Goal: Information Seeking & Learning: Learn about a topic

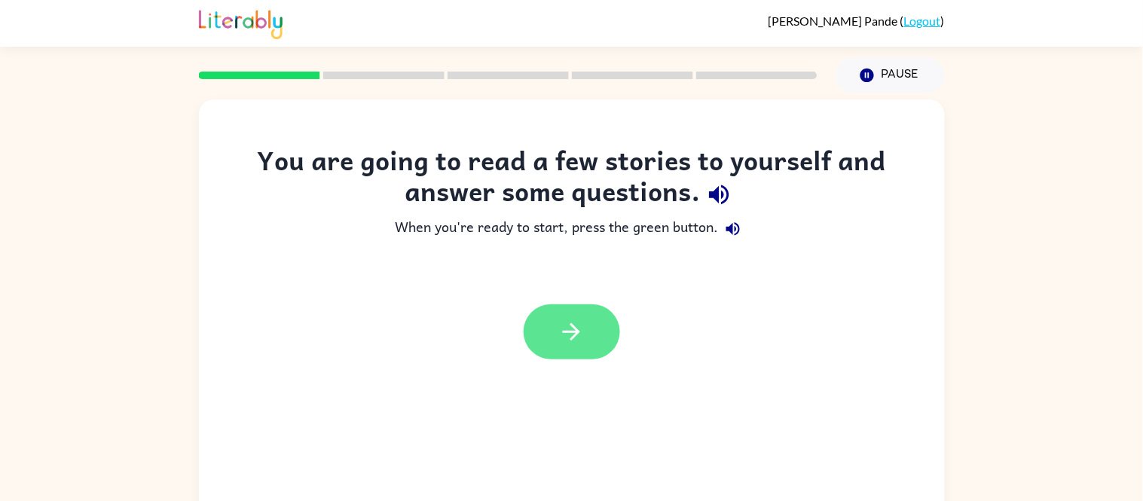
click at [601, 343] on button "button" at bounding box center [572, 331] width 96 height 55
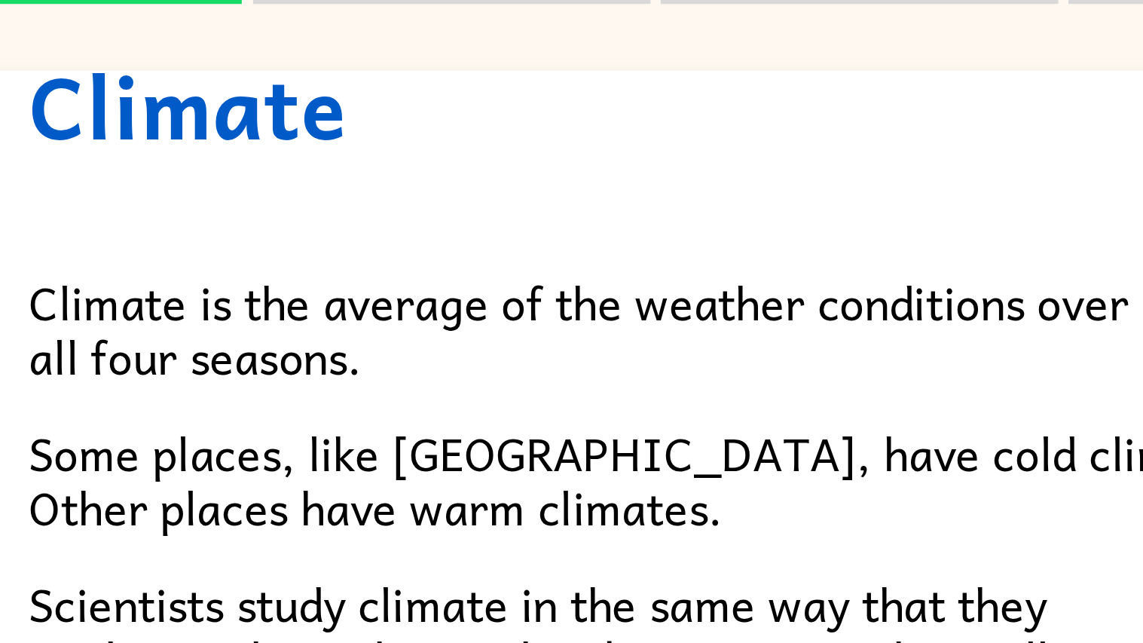
scroll to position [58, 0]
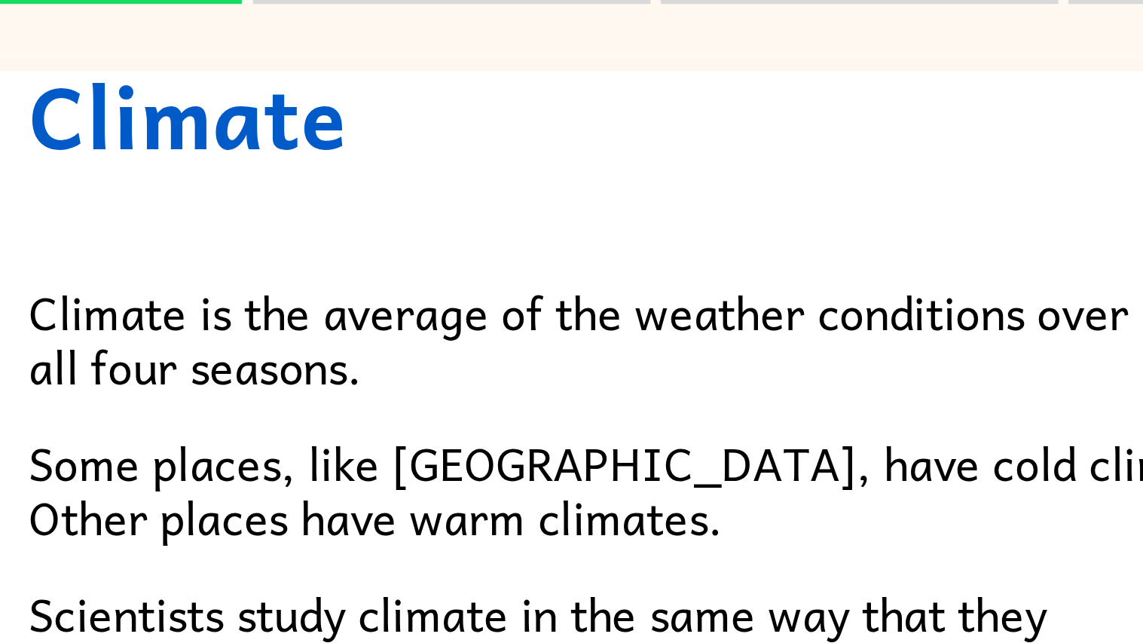
click at [516, 101] on h1 "Climate" at bounding box center [571, 113] width 633 height 31
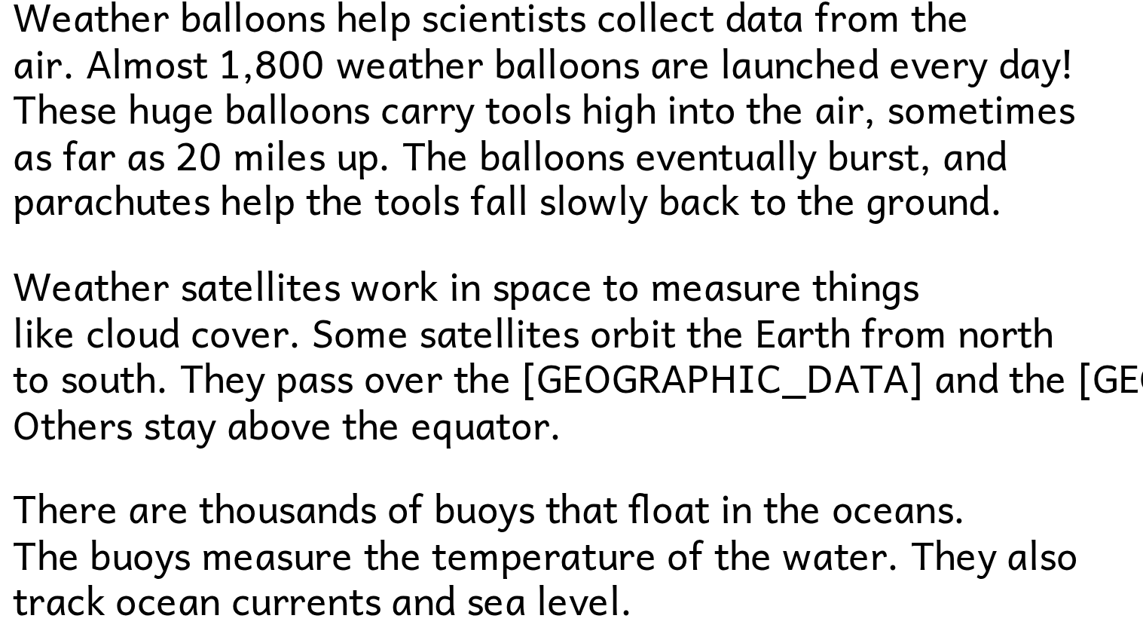
scroll to position [356, 0]
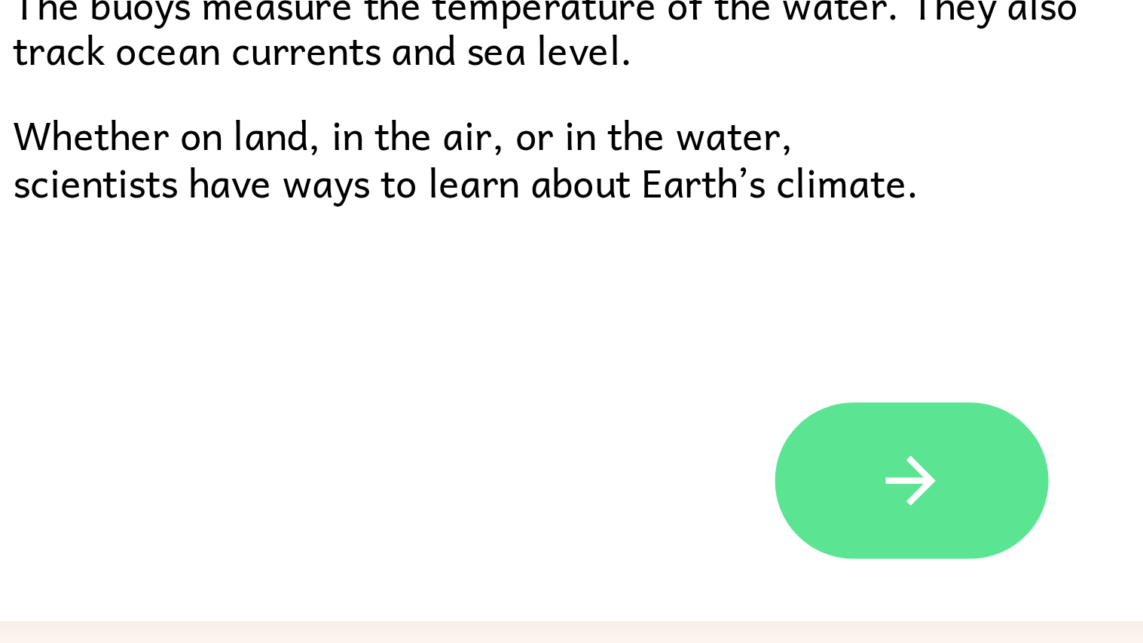
click at [577, 500] on icon "button" at bounding box center [571, 544] width 17 height 17
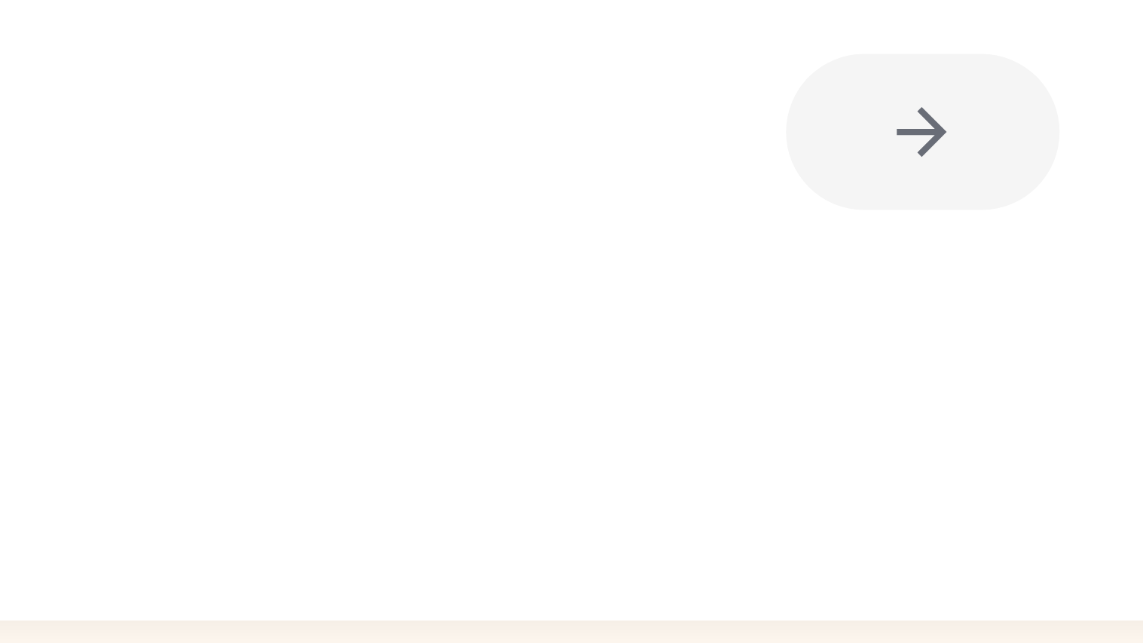
scroll to position [0, 0]
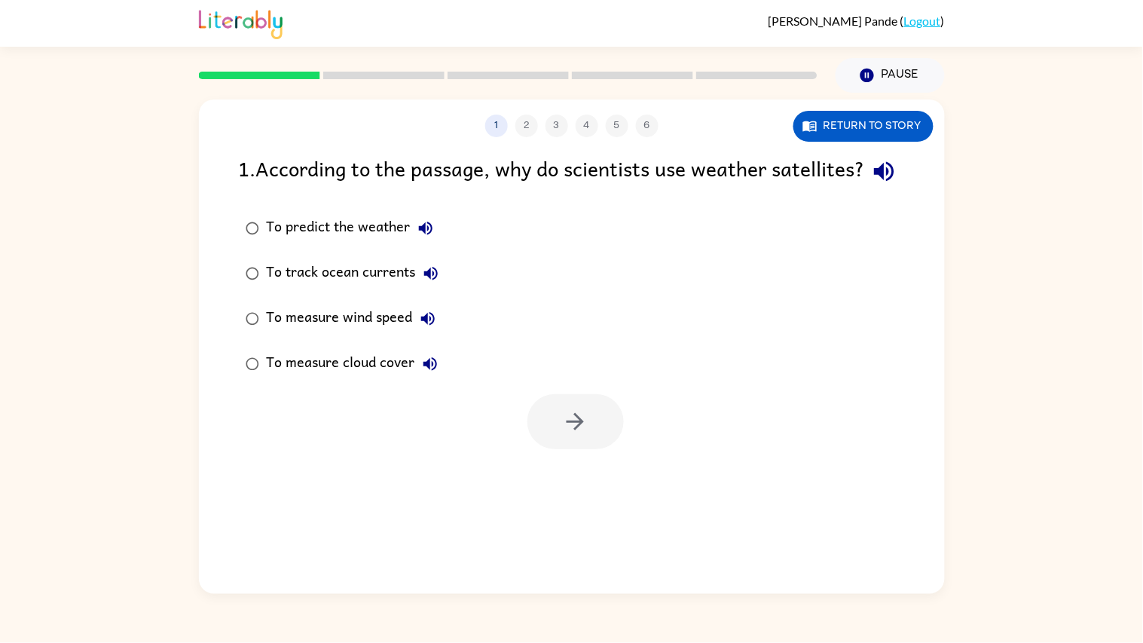
click at [239, 191] on div "1 . According to the passage, why do scientists use weather satellites?" at bounding box center [572, 171] width 666 height 38
click at [871, 185] on icon "button" at bounding box center [884, 171] width 26 height 26
click at [874, 182] on icon "button" at bounding box center [884, 172] width 20 height 20
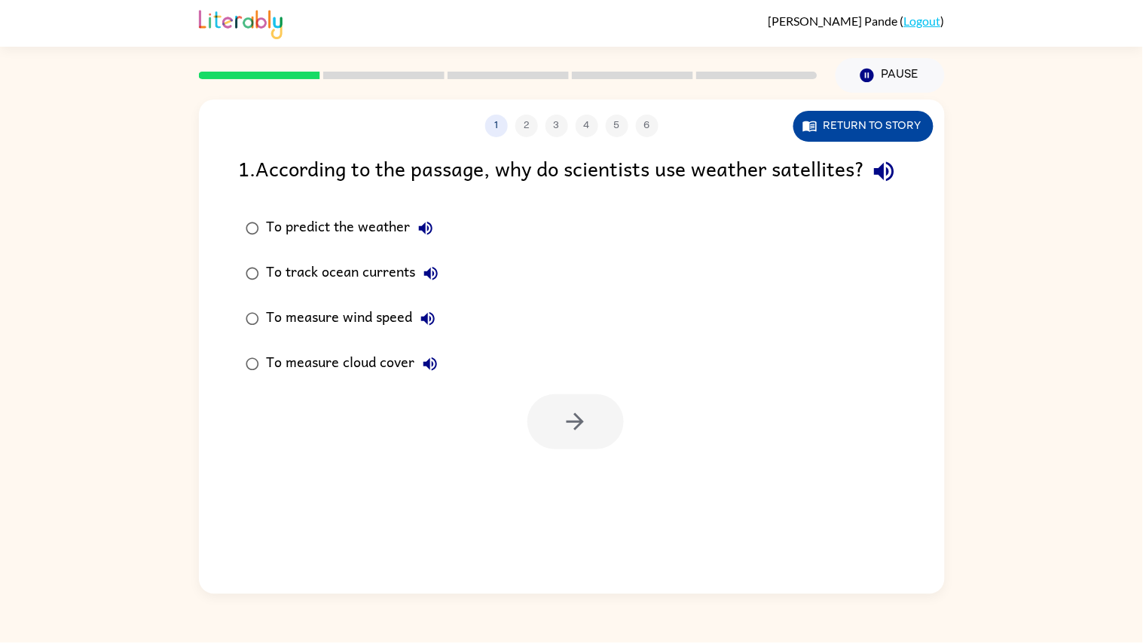
click at [870, 123] on button "Return to story" at bounding box center [864, 126] width 140 height 31
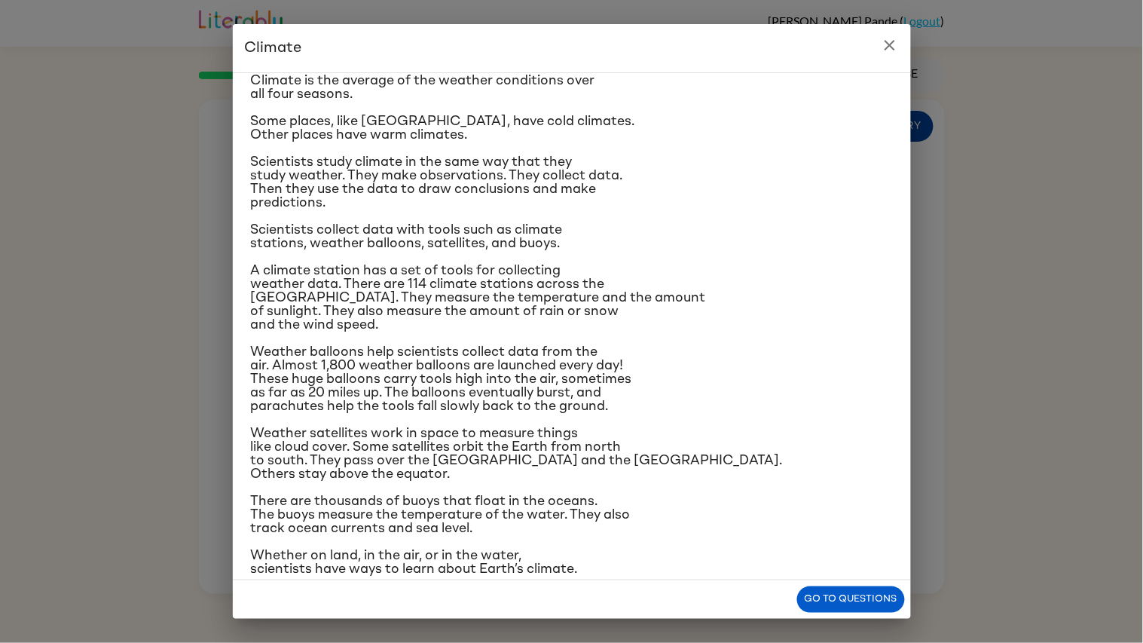
scroll to position [63, 0]
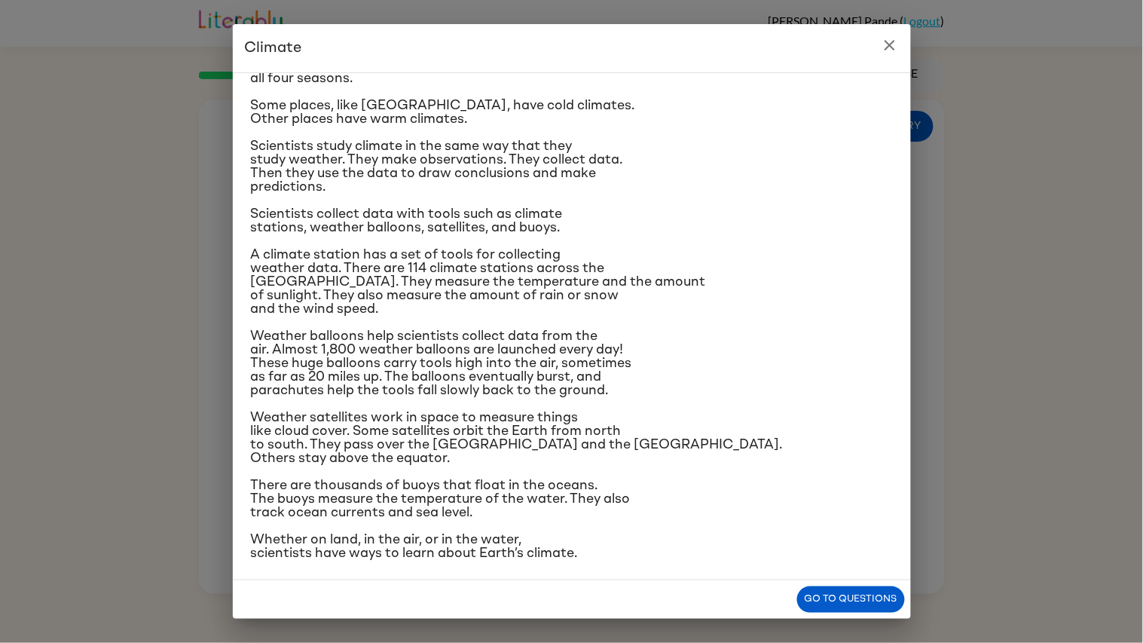
click at [875, 45] on button "close" at bounding box center [890, 45] width 30 height 30
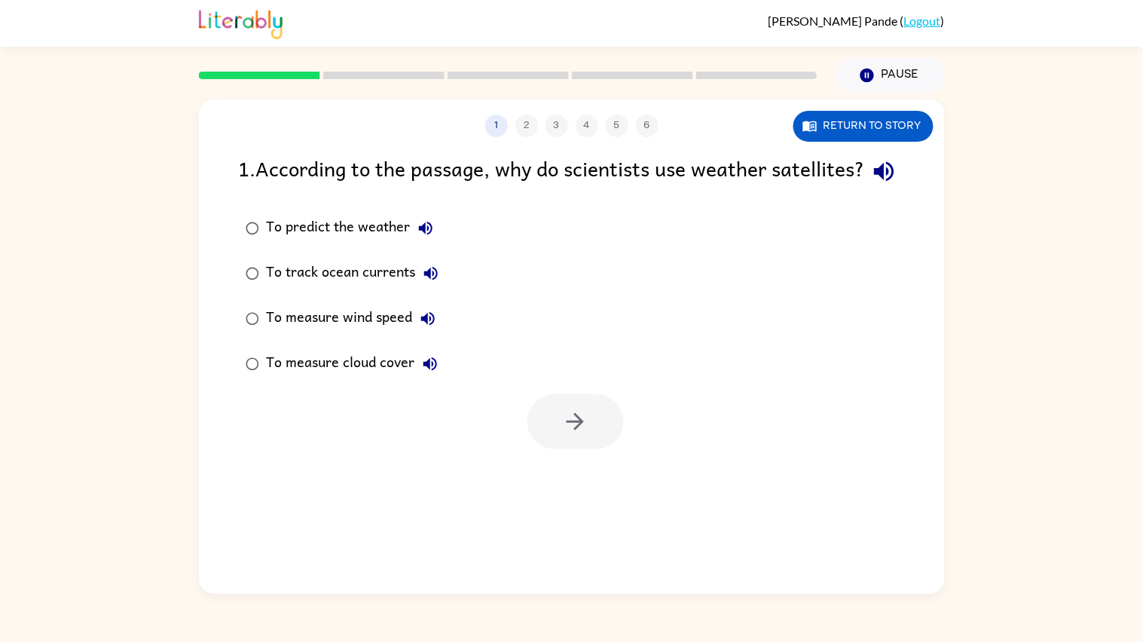
click at [370, 243] on div "To predict the weather" at bounding box center [354, 228] width 174 height 30
click at [592, 446] on button "button" at bounding box center [576, 421] width 96 height 55
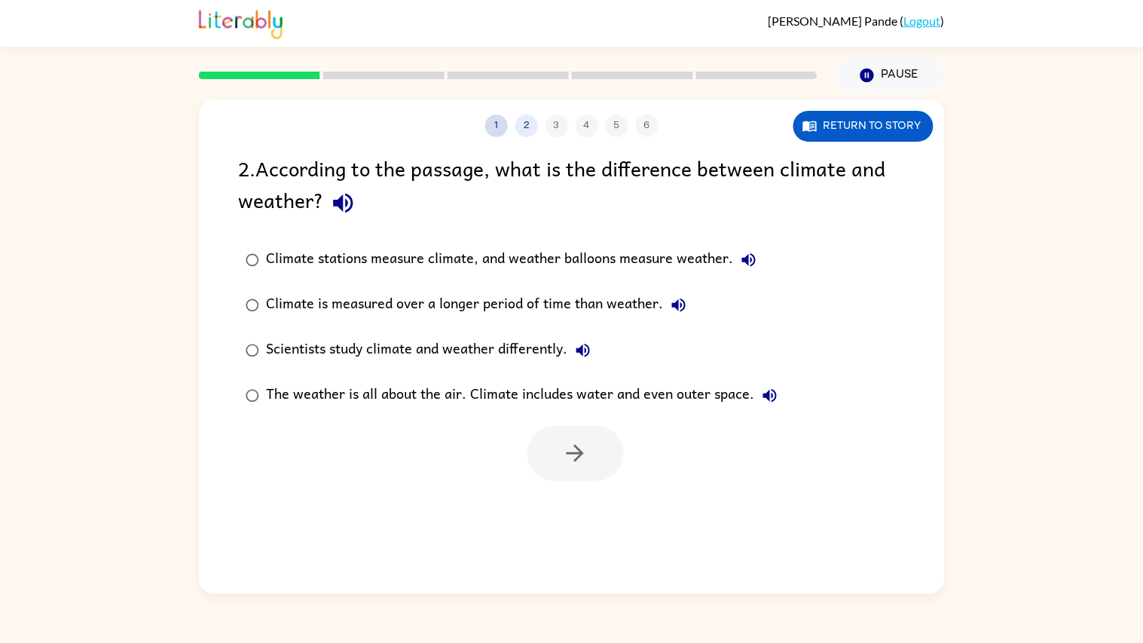
click at [496, 125] on button "1" at bounding box center [496, 126] width 23 height 23
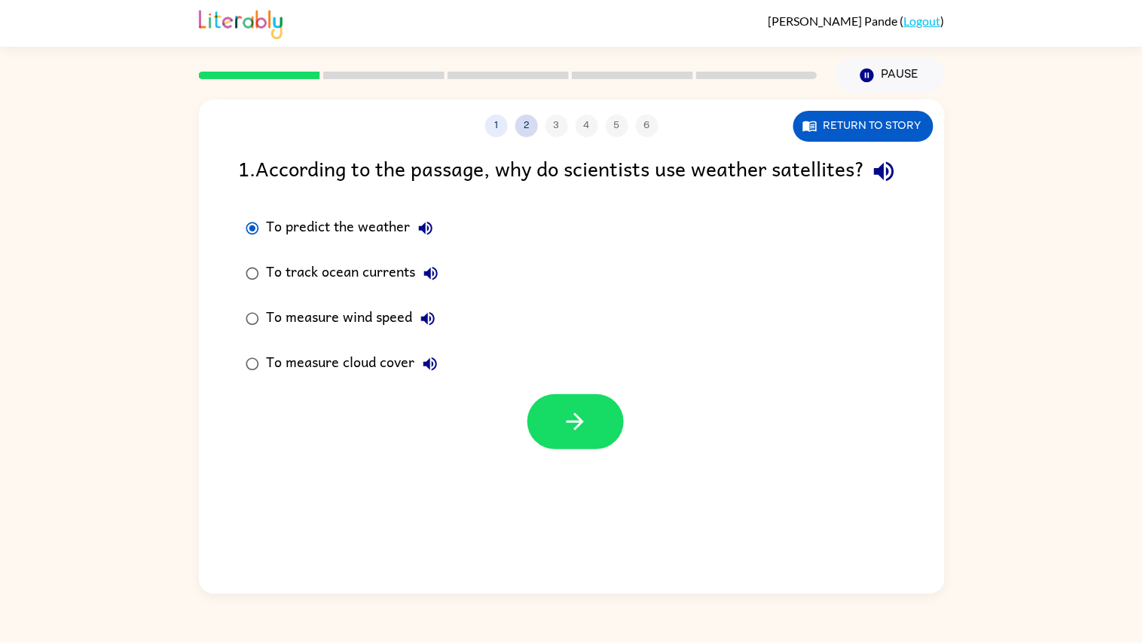
click at [522, 116] on button "2" at bounding box center [527, 126] width 23 height 23
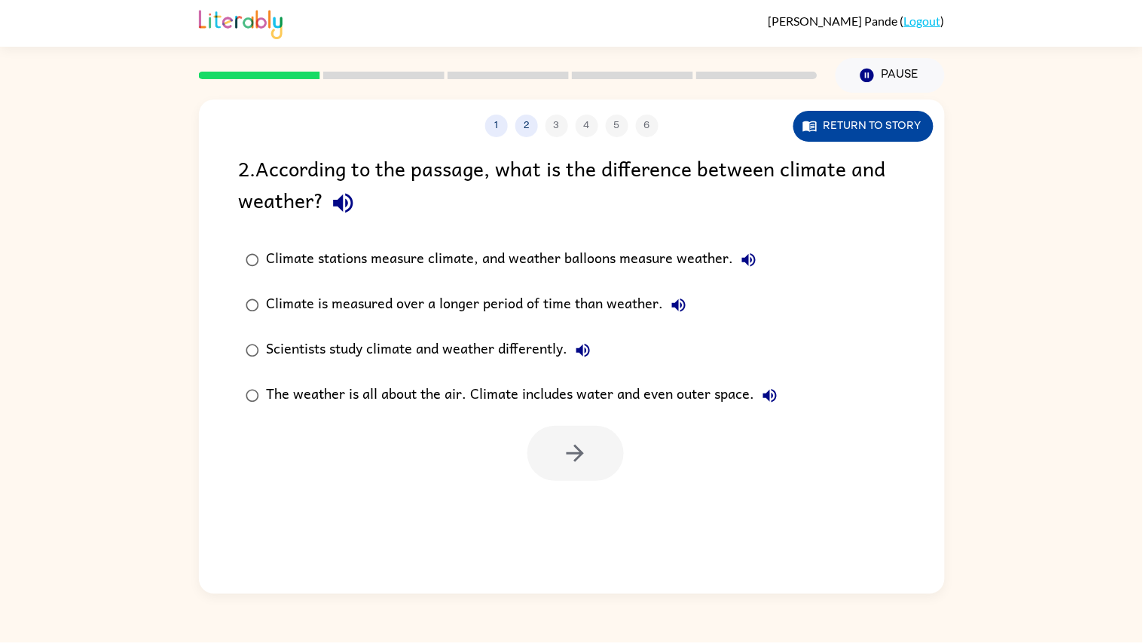
click at [850, 116] on button "Return to story" at bounding box center [864, 126] width 140 height 31
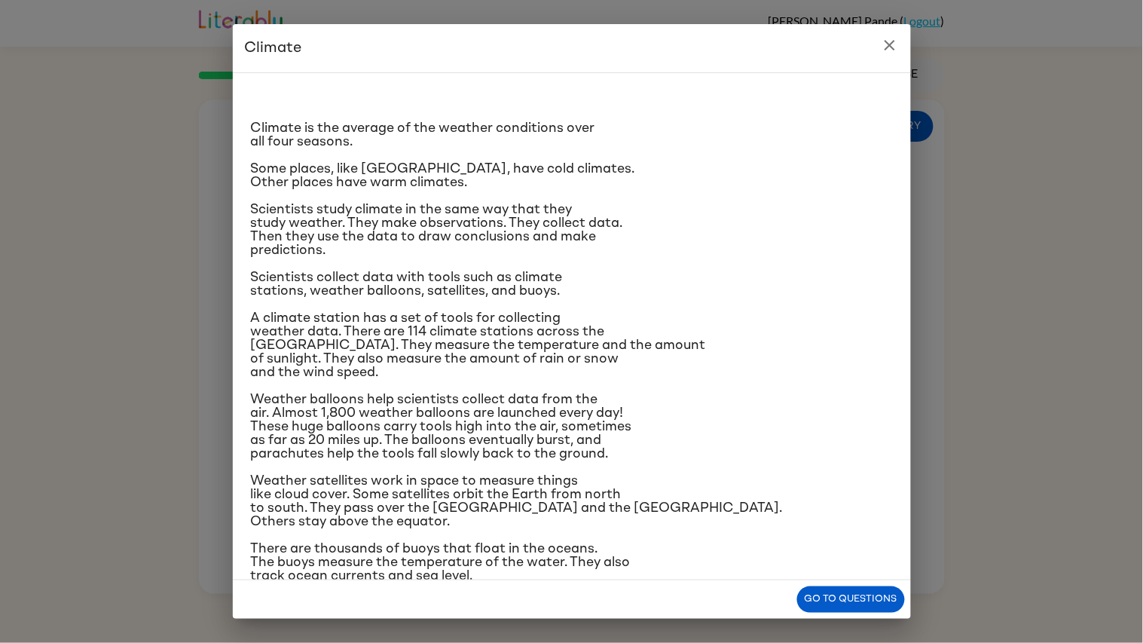
click at [877, 128] on p "Climate is the average of the weather conditions over all four seasons." at bounding box center [572, 134] width 642 height 27
click at [894, 54] on button "close" at bounding box center [890, 45] width 30 height 30
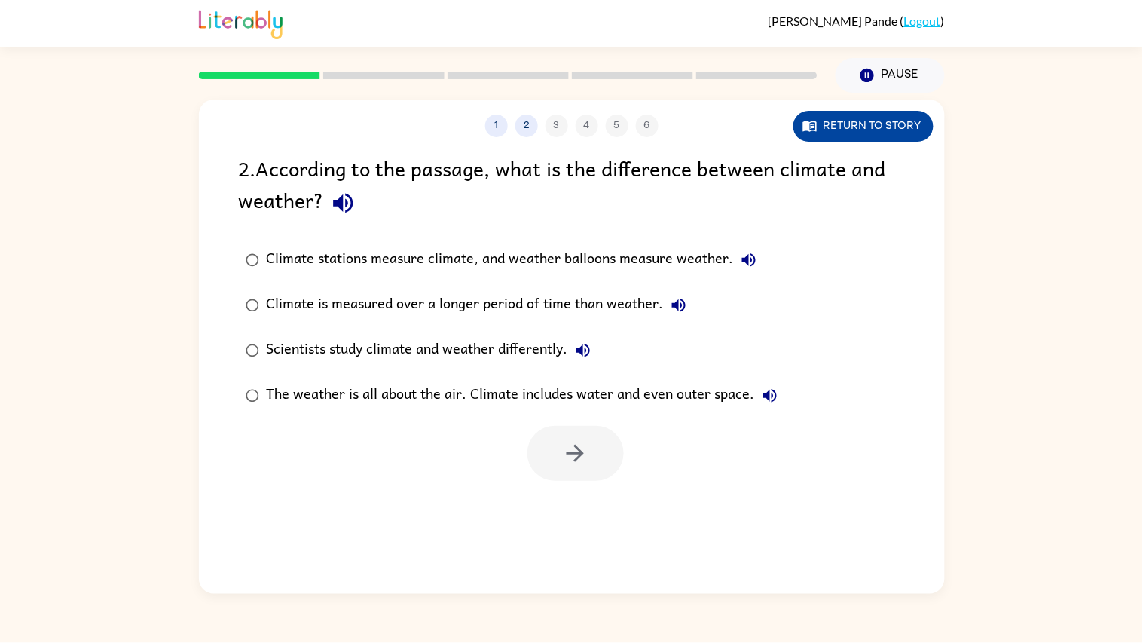
click at [900, 121] on button "Return to story" at bounding box center [864, 126] width 140 height 31
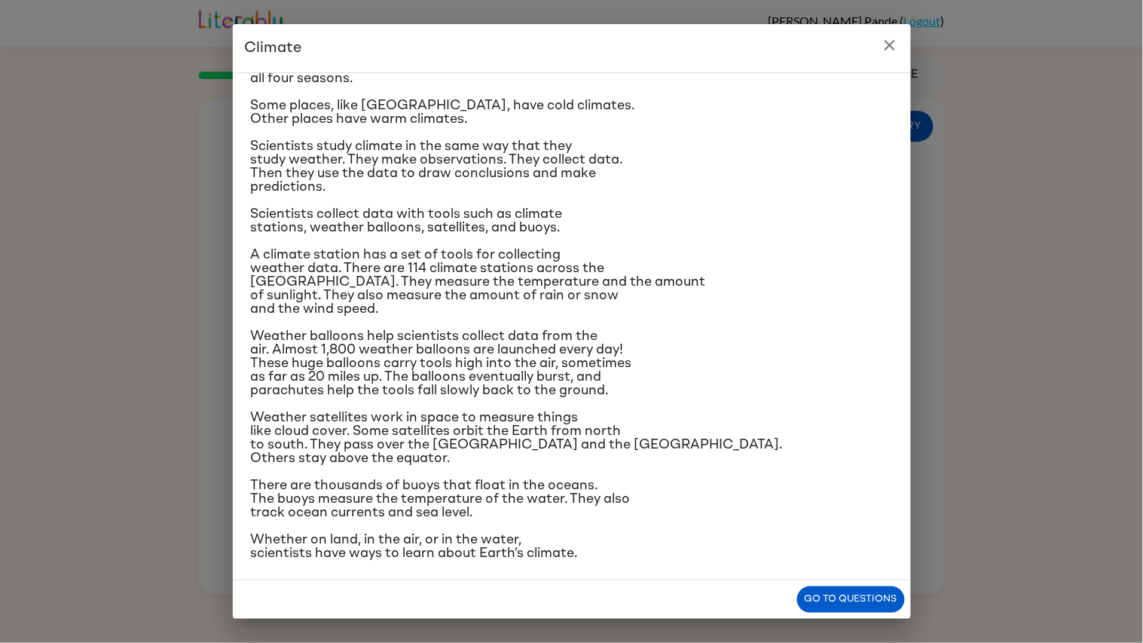
click at [858, 500] on div "Climate is the average of the weather conditions over all four seasons. Some pl…" at bounding box center [572, 326] width 678 height 508
click at [842, 500] on button "Go to questions" at bounding box center [851, 599] width 108 height 26
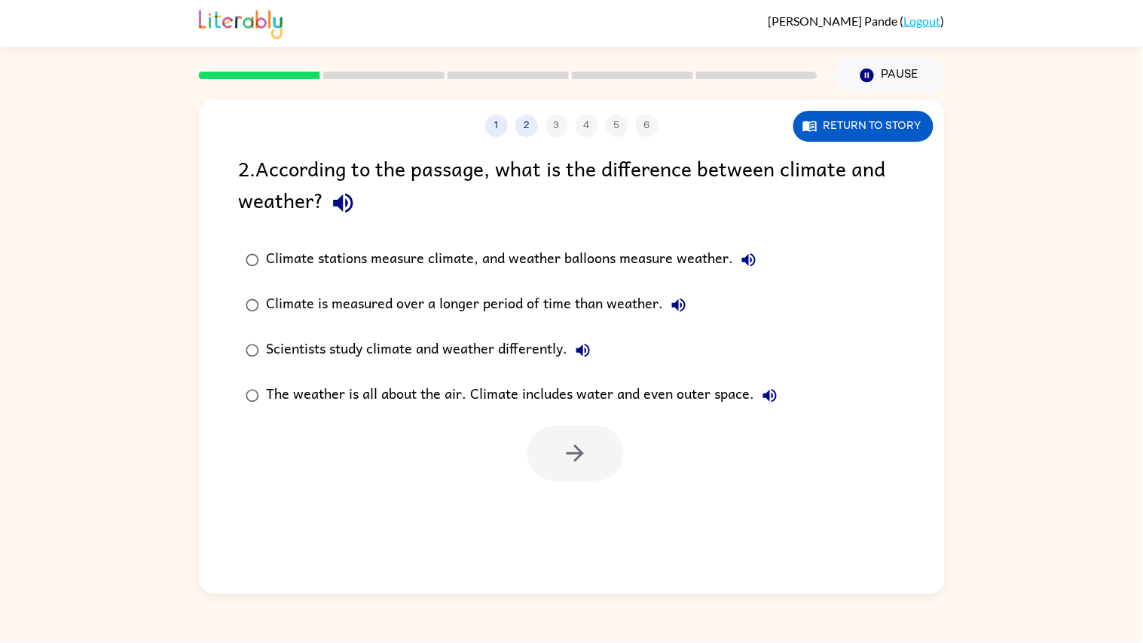
click at [635, 304] on div "Climate is measured over a longer period of time than weather." at bounding box center [480, 305] width 427 height 30
click at [597, 466] on button "button" at bounding box center [576, 453] width 96 height 55
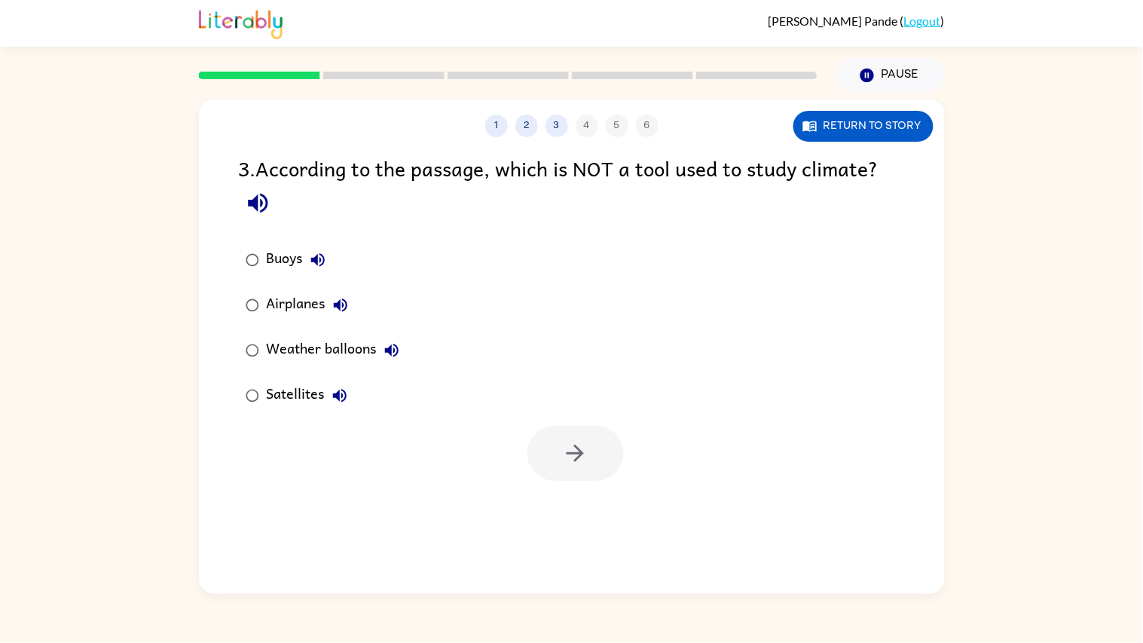
click at [284, 319] on div "Airplanes" at bounding box center [311, 305] width 89 height 30
click at [574, 452] on icon "button" at bounding box center [575, 453] width 26 height 26
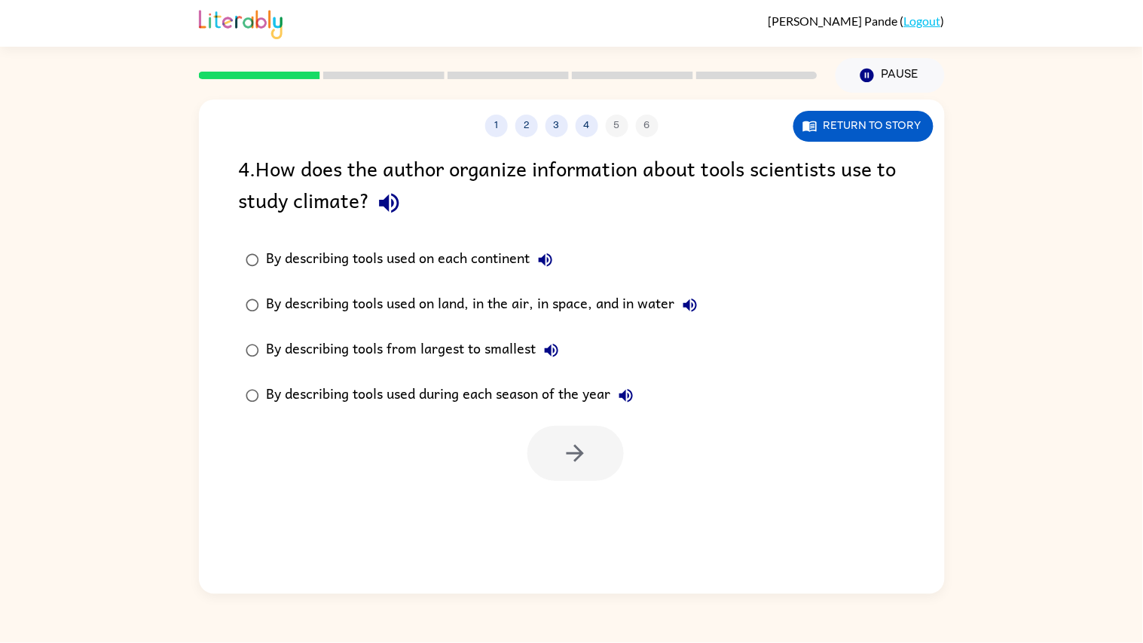
click at [645, 309] on div "By describing tools used on land, in the air, in space, and in water" at bounding box center [486, 305] width 439 height 30
click at [594, 469] on button "button" at bounding box center [576, 453] width 96 height 55
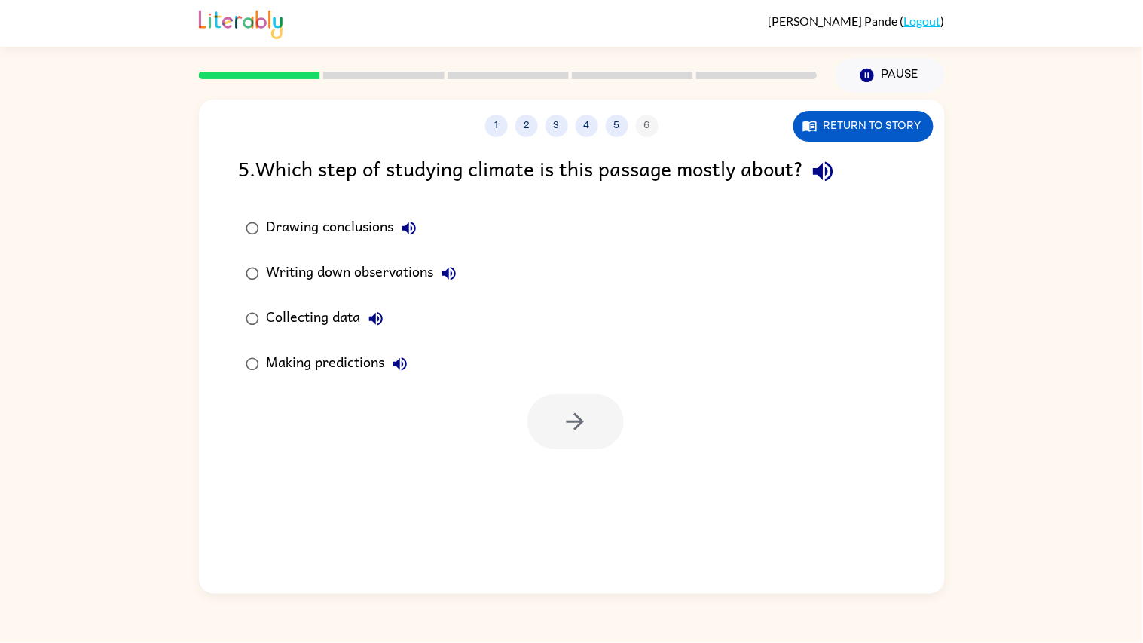
click at [277, 307] on div "Collecting data" at bounding box center [329, 319] width 124 height 30
click at [288, 317] on div "Collecting data" at bounding box center [329, 319] width 124 height 30
click at [568, 425] on icon "button" at bounding box center [575, 421] width 26 height 26
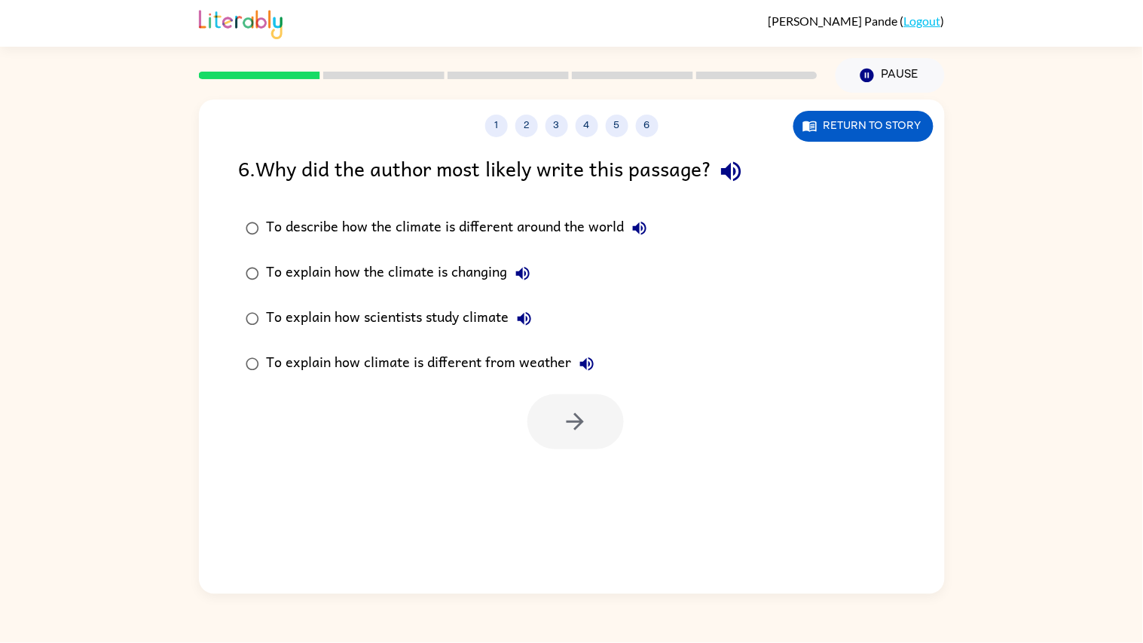
click at [442, 299] on label "To explain how scientists study climate" at bounding box center [447, 318] width 432 height 45
click at [477, 334] on div "To explain how scientists study climate" at bounding box center [403, 319] width 273 height 30
click at [595, 408] on button "button" at bounding box center [576, 421] width 96 height 55
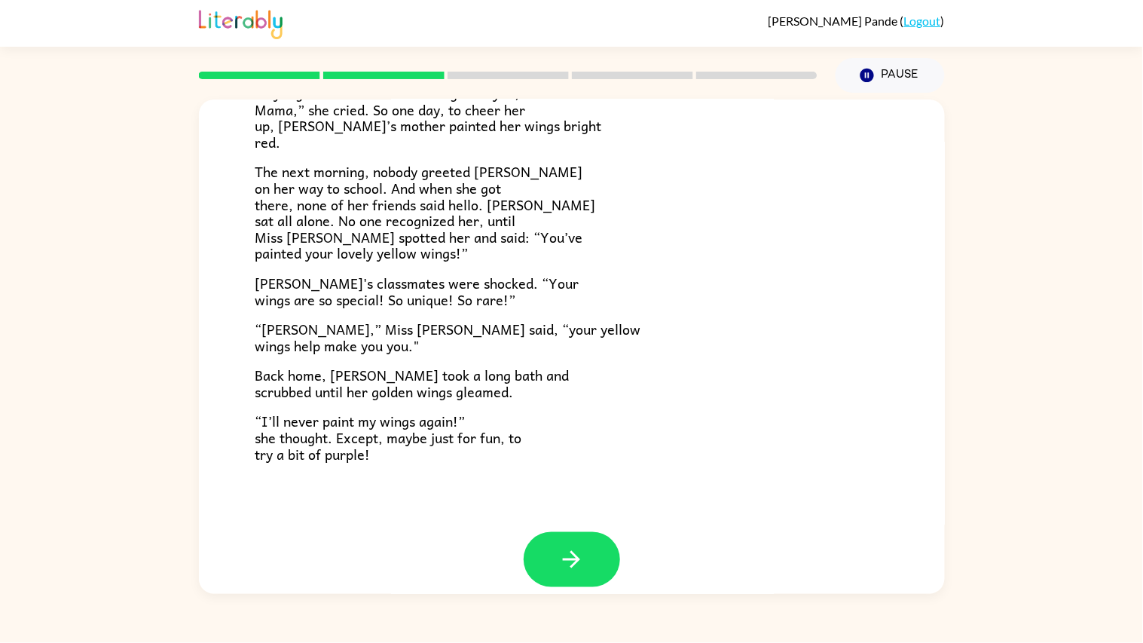
scroll to position [340, 0]
click at [574, 500] on icon "button" at bounding box center [571, 560] width 17 height 17
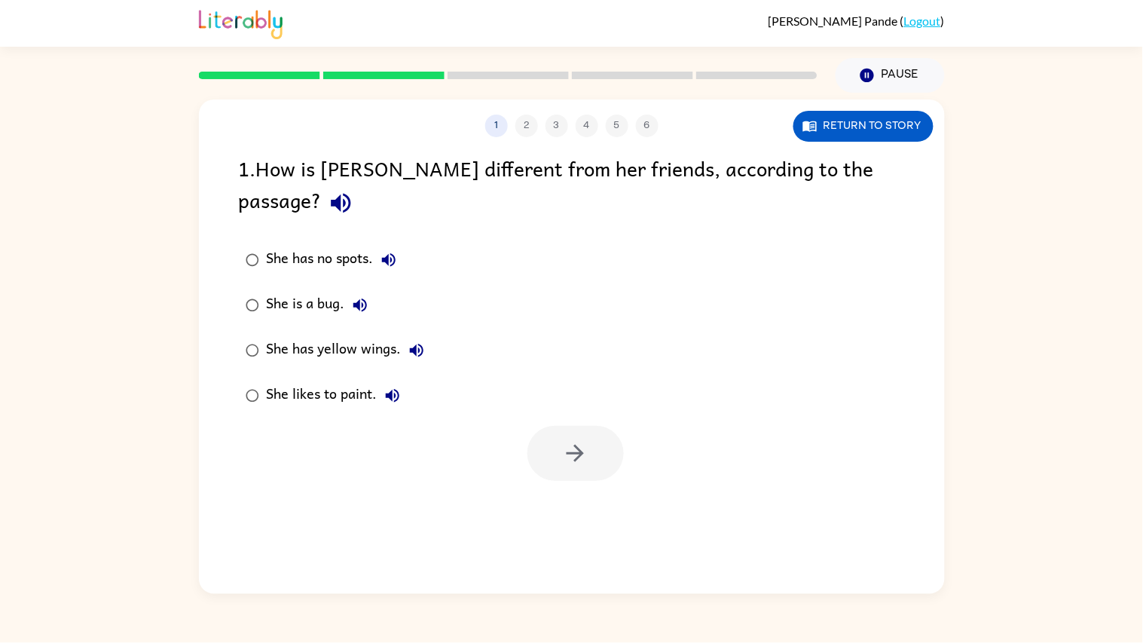
scroll to position [0, 0]
click at [594, 426] on button "button" at bounding box center [576, 453] width 96 height 55
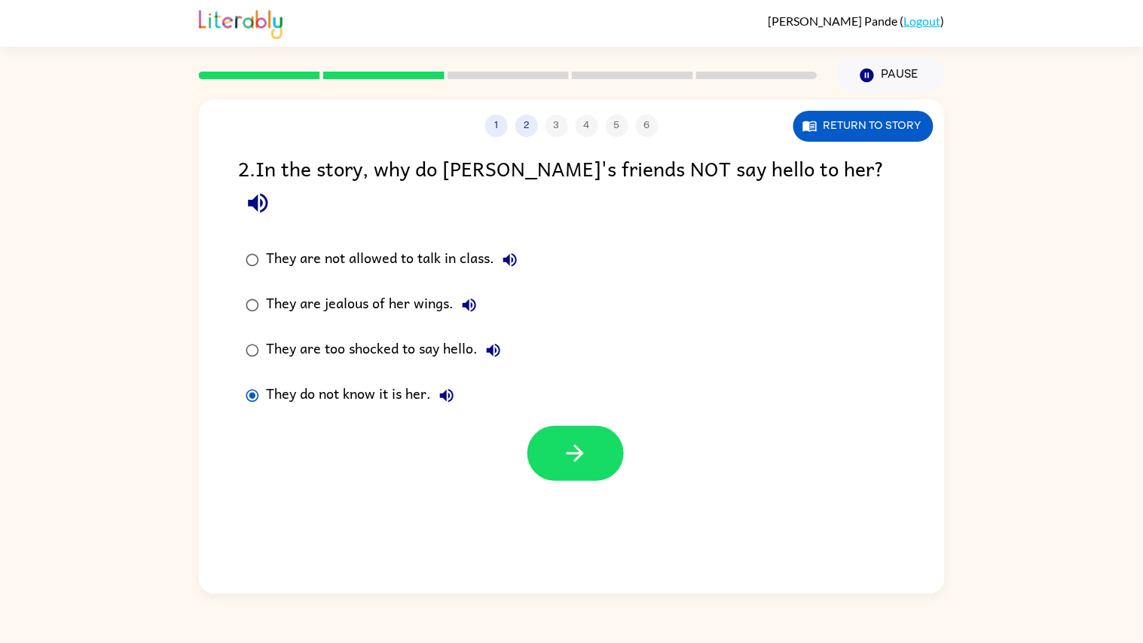
click at [269, 295] on label "They are jealous of her wings." at bounding box center [382, 305] width 302 height 45
click at [286, 335] on div "They are too shocked to say hello." at bounding box center [388, 350] width 242 height 30
click at [280, 381] on div "They do not know it is her." at bounding box center [364, 396] width 195 height 30
click at [298, 373] on label "They do not know it is her." at bounding box center [382, 395] width 302 height 45
click at [302, 381] on div "They do not know it is her." at bounding box center [364, 396] width 195 height 30
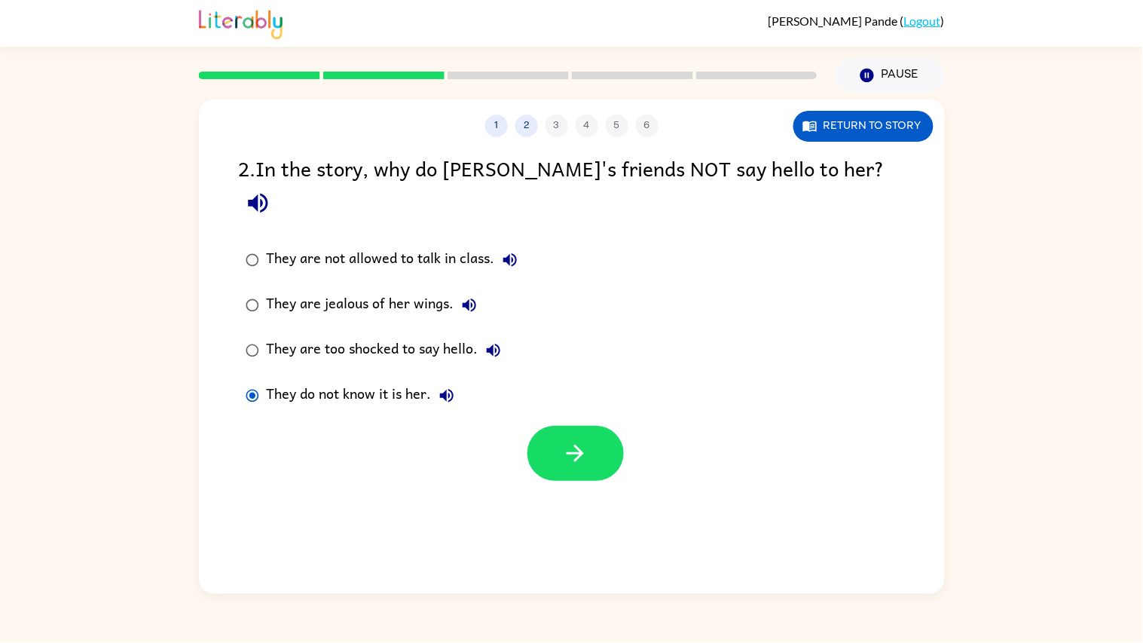
click at [309, 336] on label "They are too shocked to say hello." at bounding box center [382, 350] width 302 height 45
click at [295, 381] on div "They do not know it is her." at bounding box center [364, 396] width 195 height 30
click at [284, 381] on div "They do not know it is her." at bounding box center [364, 396] width 195 height 30
click at [295, 335] on div "They are too shocked to say hello." at bounding box center [388, 350] width 242 height 30
click at [296, 335] on div "They are too shocked to say hello." at bounding box center [388, 350] width 242 height 30
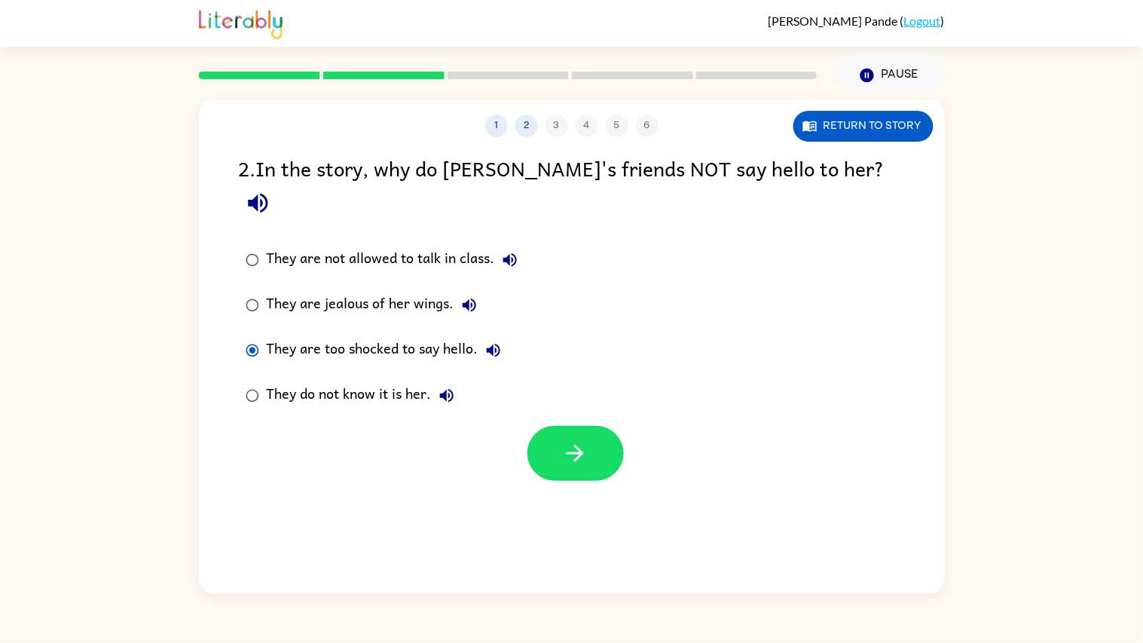
click at [297, 335] on div "They are too shocked to say hello." at bounding box center [388, 350] width 242 height 30
click at [862, 134] on button "Return to story" at bounding box center [864, 126] width 140 height 31
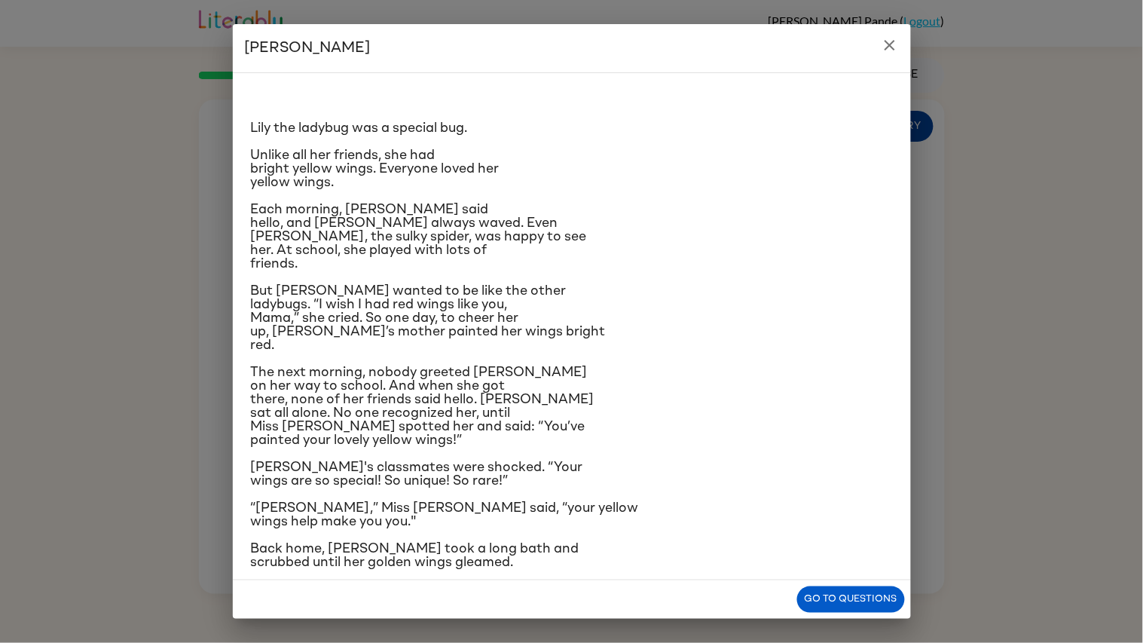
scroll to position [63, 0]
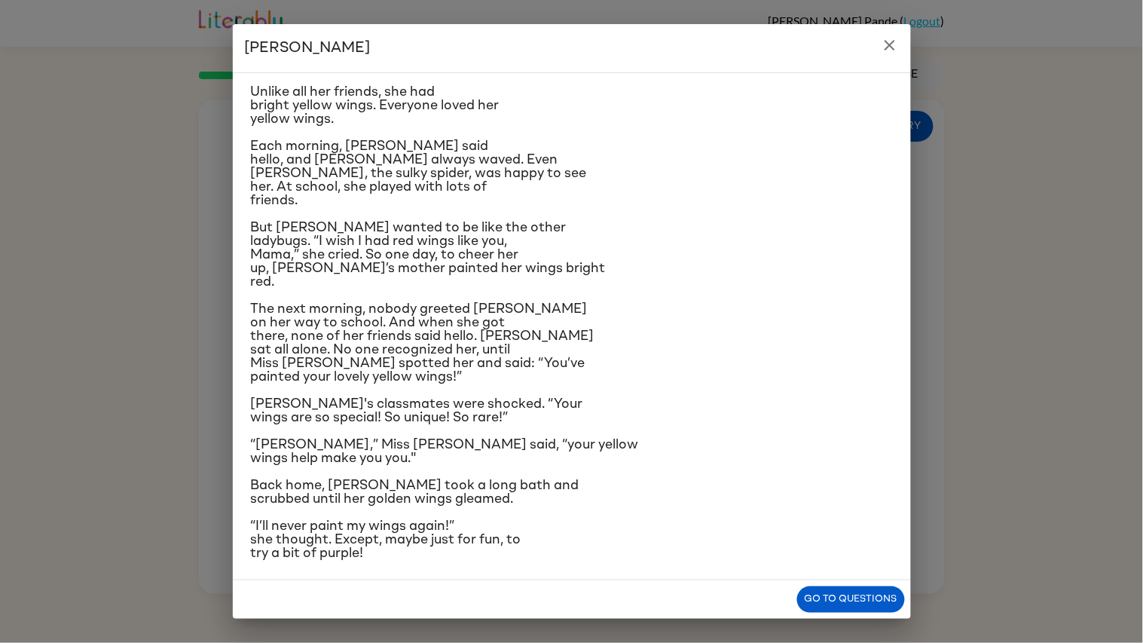
click at [881, 39] on icon "close" at bounding box center [890, 45] width 18 height 18
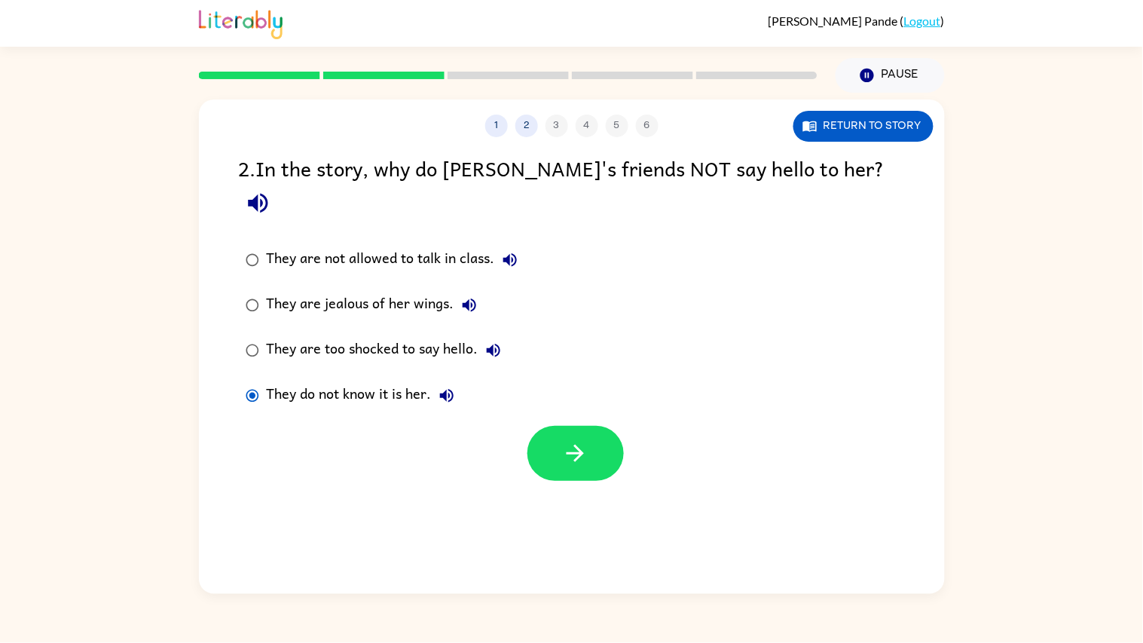
click at [840, 370] on div "They are not allowed to talk in class. They are jealous of her wings. They are …" at bounding box center [592, 327] width 706 height 181
click at [580, 426] on button "button" at bounding box center [576, 453] width 96 height 55
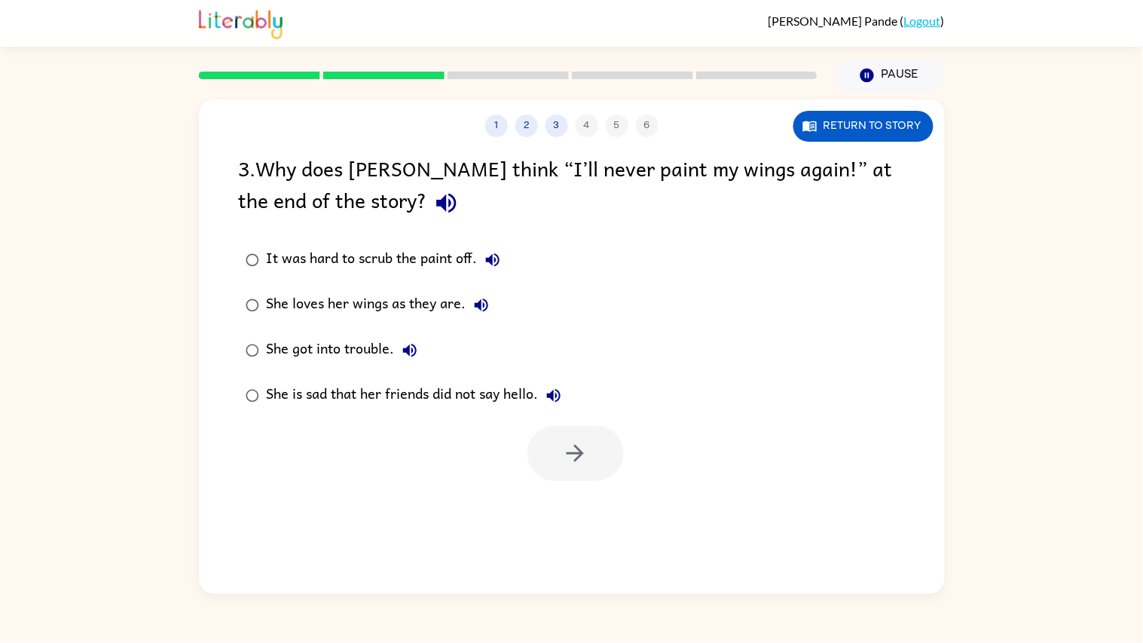
click at [285, 295] on div "She loves her wings as they are." at bounding box center [382, 305] width 230 height 30
click at [552, 476] on button "button" at bounding box center [576, 453] width 96 height 55
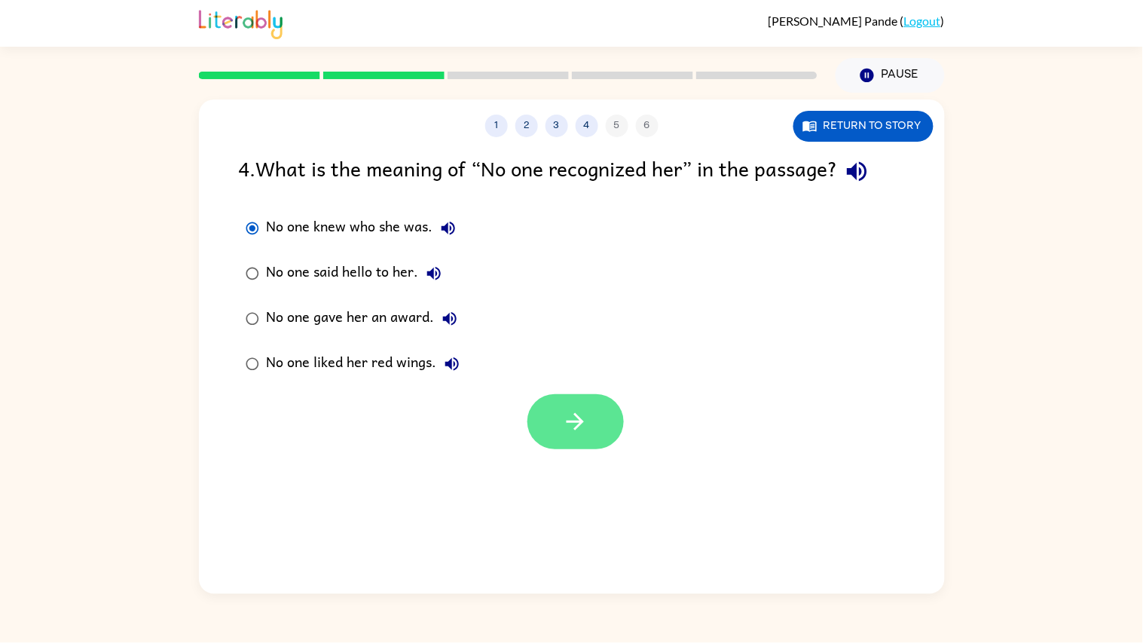
click at [573, 412] on icon "button" at bounding box center [575, 421] width 26 height 26
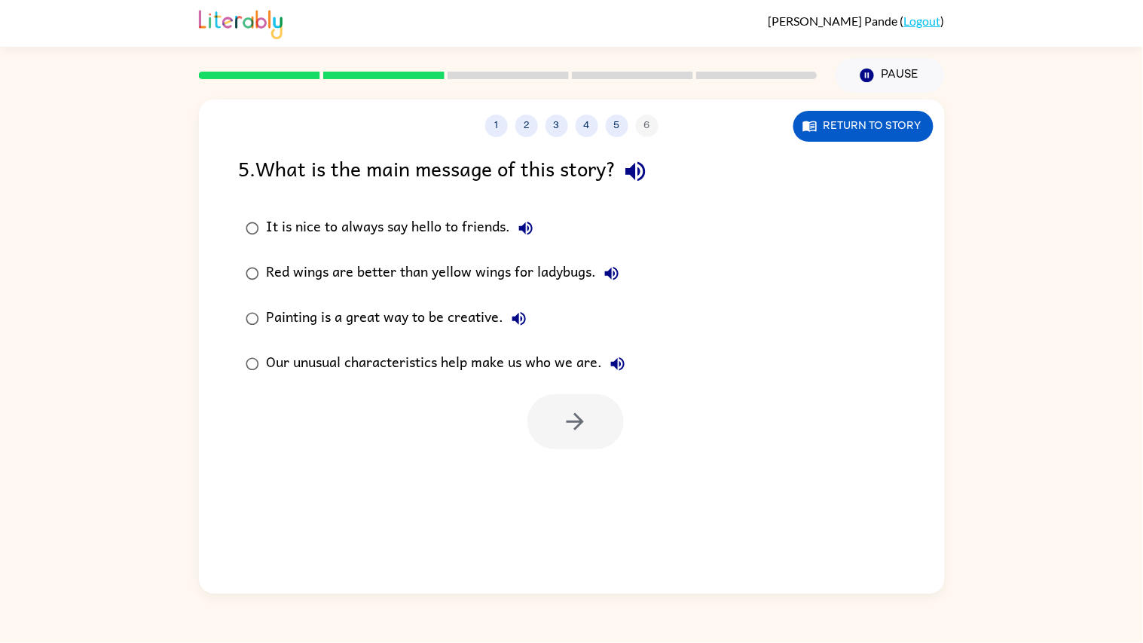
click at [327, 368] on div "Our unusual characteristics help make us who we are." at bounding box center [450, 364] width 366 height 30
click at [548, 426] on button "button" at bounding box center [576, 421] width 96 height 55
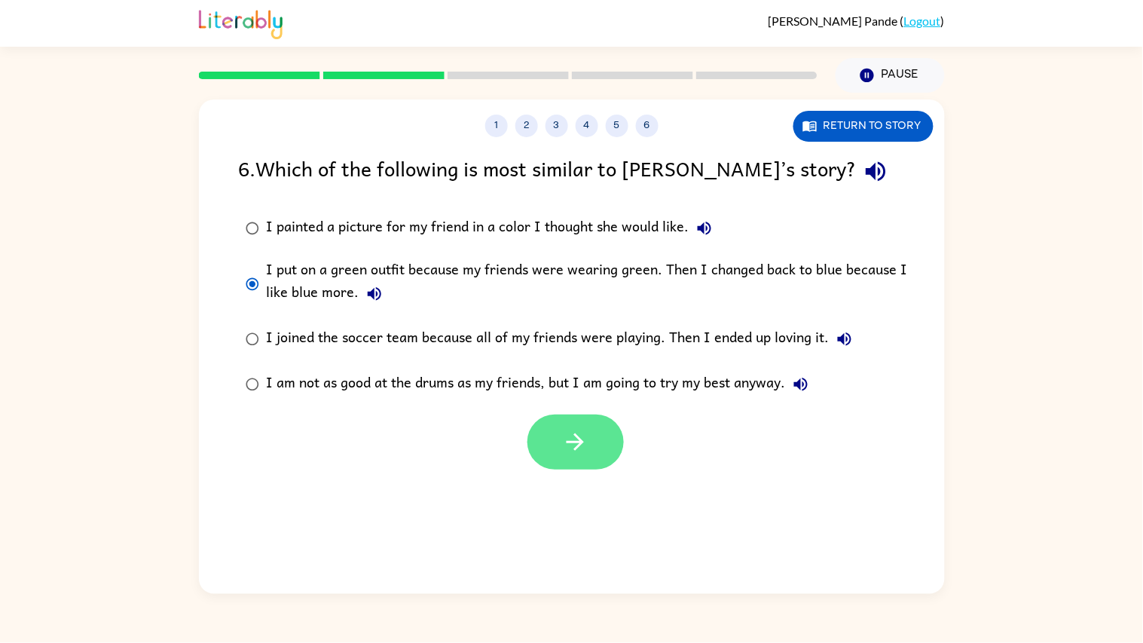
click at [550, 453] on button "button" at bounding box center [576, 442] width 96 height 55
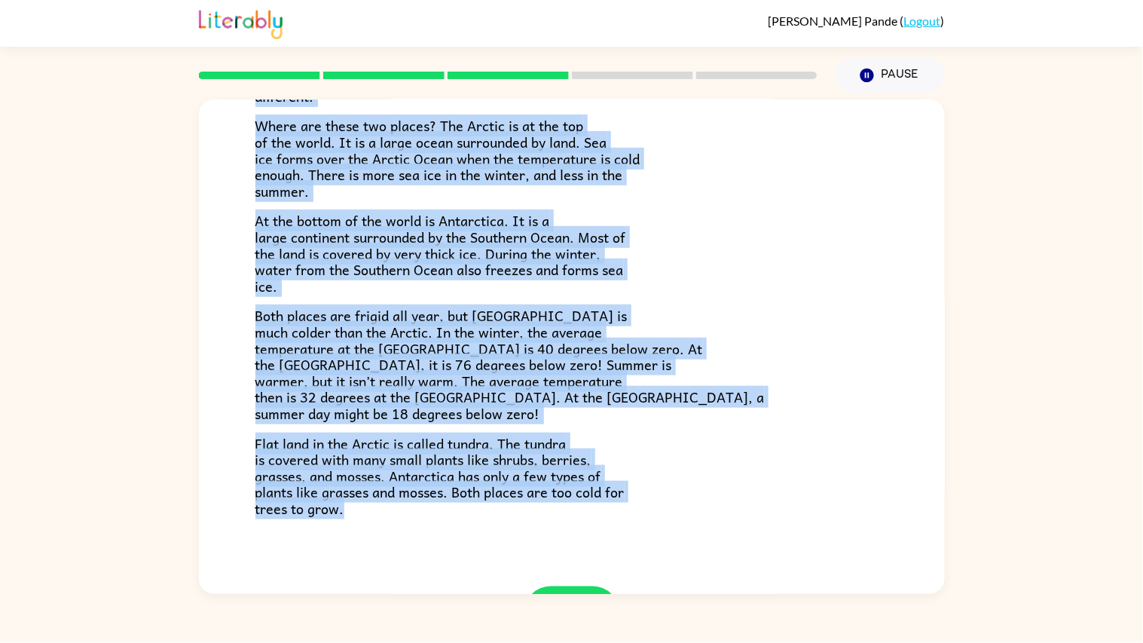
scroll to position [253, 0]
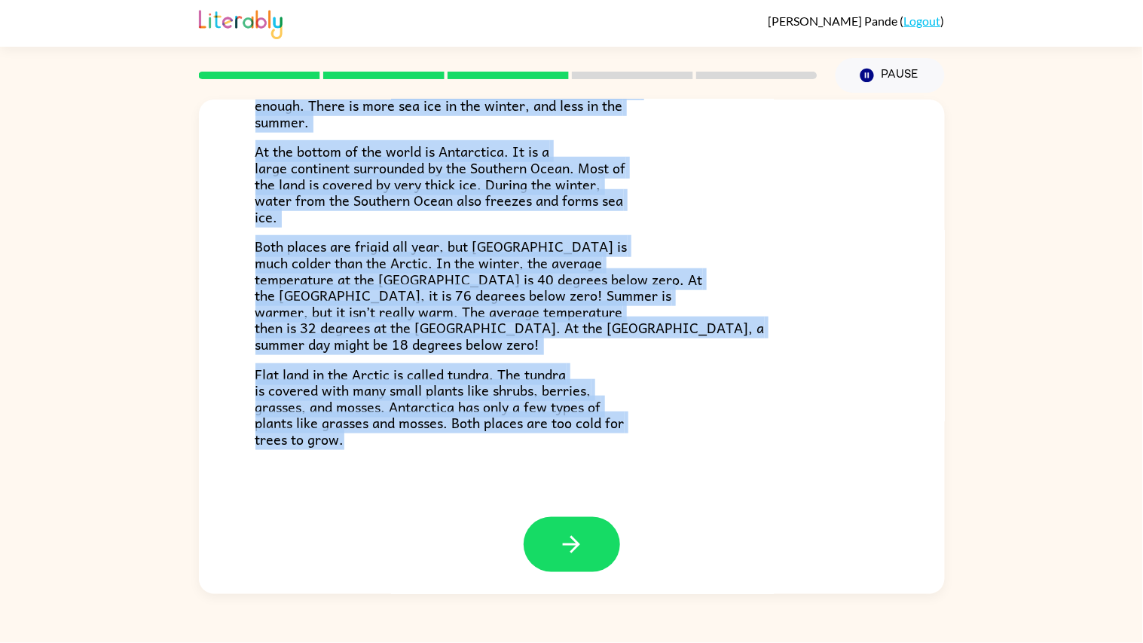
drag, startPoint x: 256, startPoint y: 170, endPoint x: 724, endPoint y: 614, distance: 645.6
click at [724, 500] on div "[PERSON_NAME] ( Logout ) Pause Pause The Arctic and [GEOGRAPHIC_DATA] Have you …" at bounding box center [571, 321] width 1143 height 643
click at [399, 80] on div at bounding box center [508, 75] width 637 height 53
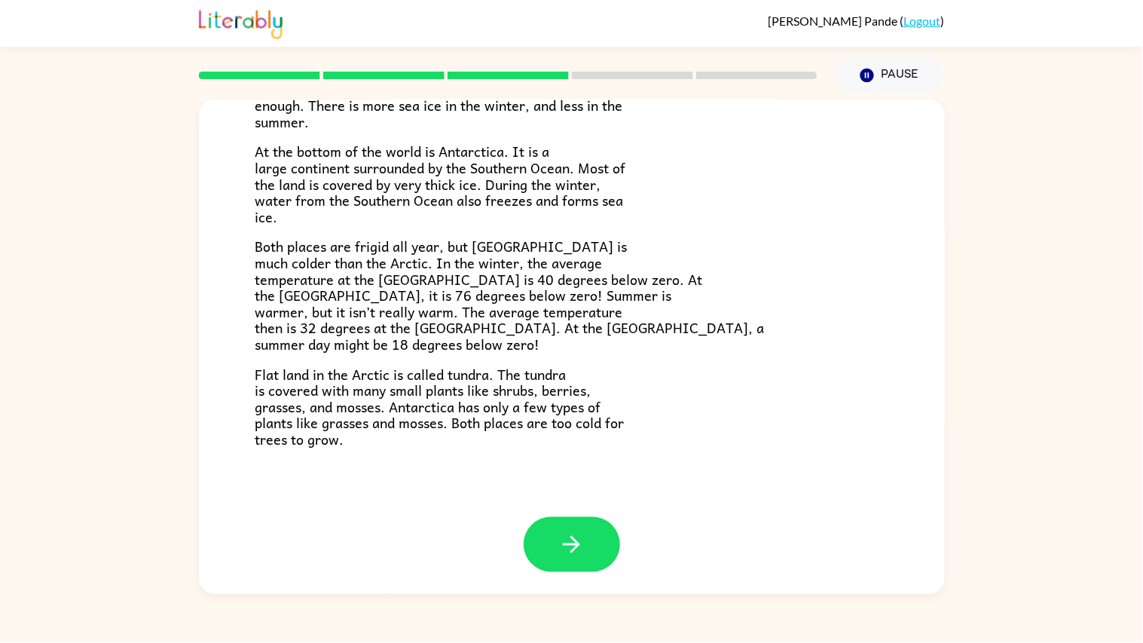
click at [405, 75] on rect at bounding box center [383, 76] width 121 height 8
click at [405, 74] on rect at bounding box center [383, 76] width 121 height 8
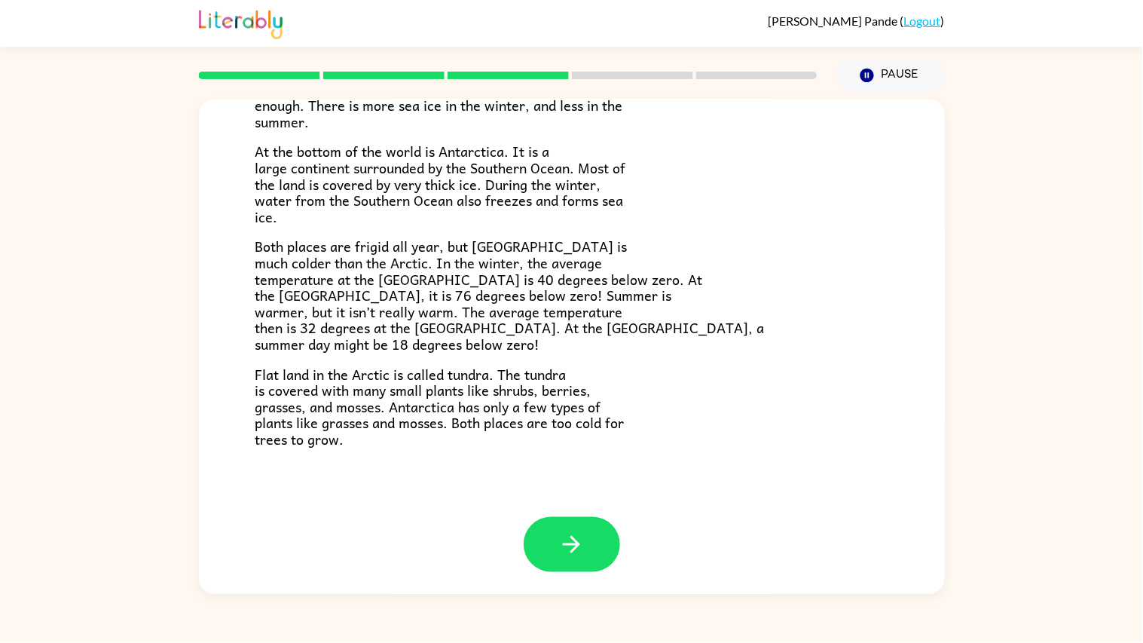
click at [405, 74] on rect at bounding box center [383, 76] width 121 height 8
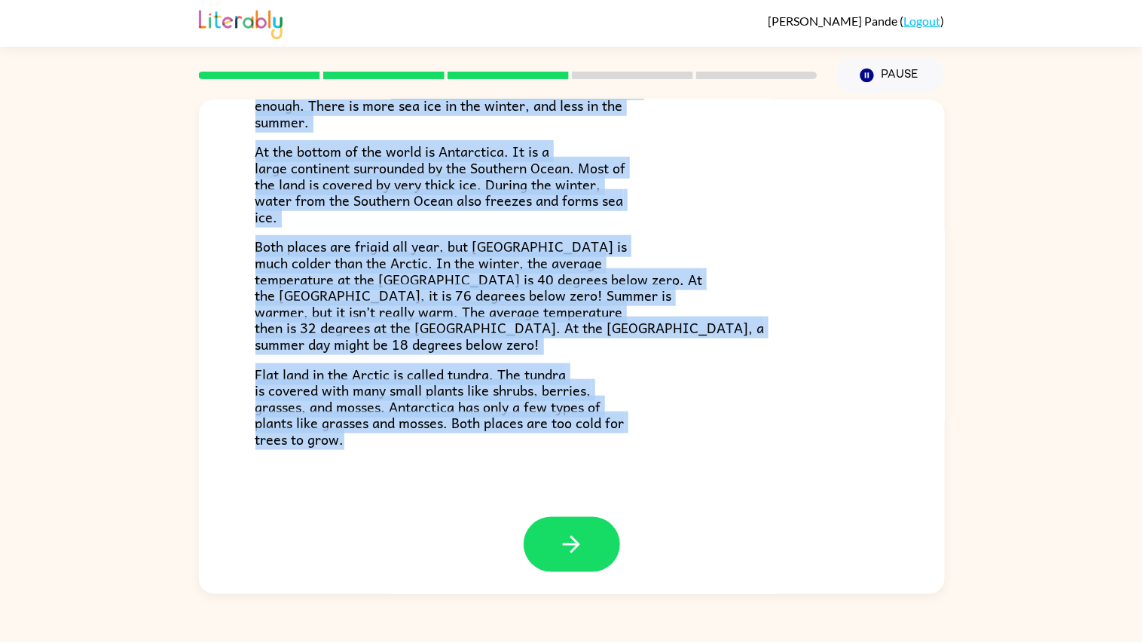
drag, startPoint x: 262, startPoint y: 170, endPoint x: 484, endPoint y: 603, distance: 486.4
click at [484, 500] on div "[PERSON_NAME] ( Logout ) Pause Pause The Arctic and [GEOGRAPHIC_DATA] Have you …" at bounding box center [571, 321] width 1143 height 643
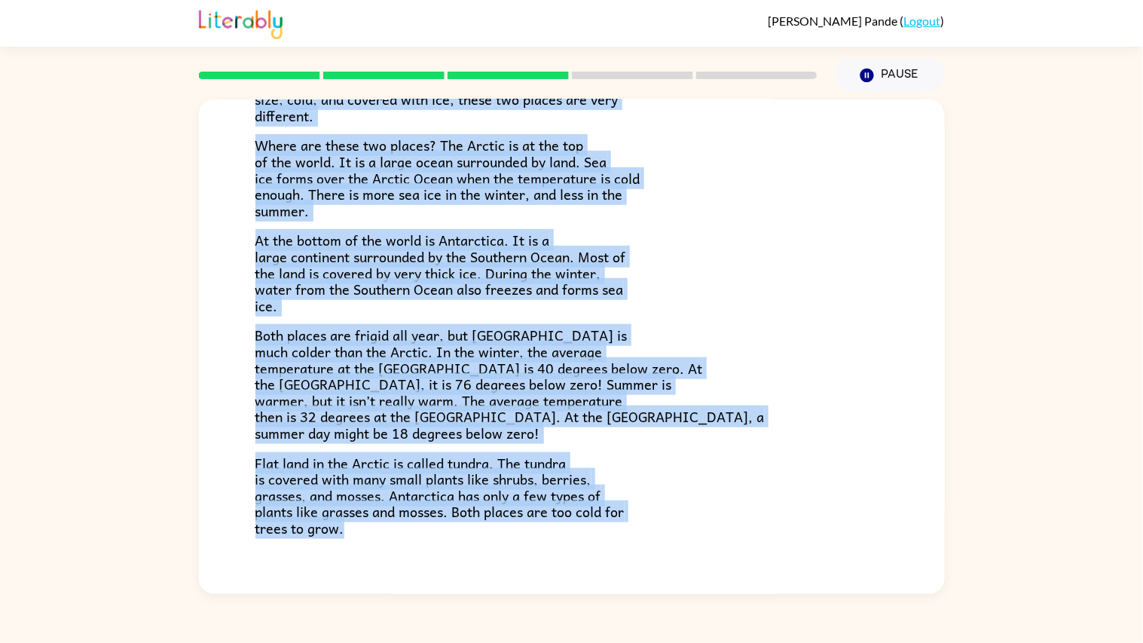
scroll to position [0, 0]
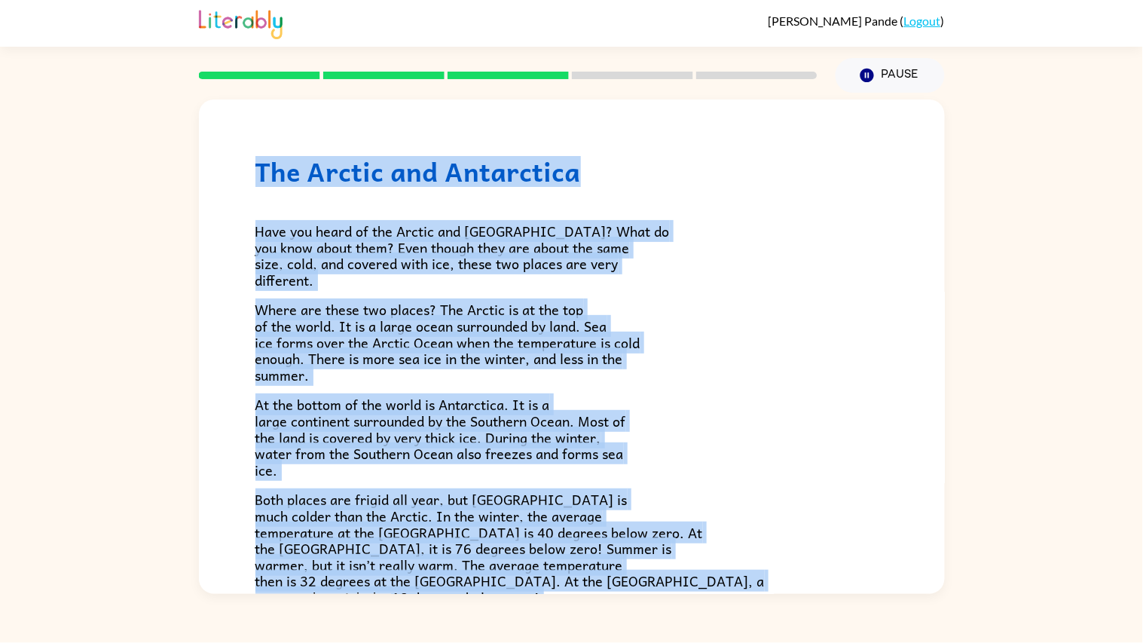
click at [773, 280] on p "Have you heard of the Arctic and [GEOGRAPHIC_DATA]? What do you know about them…" at bounding box center [571, 255] width 633 height 65
click at [773, 275] on p "Have you heard of the Arctic and [GEOGRAPHIC_DATA]? What do you know about them…" at bounding box center [571, 255] width 633 height 65
click at [758, 262] on p "Have you heard of the Arctic and [GEOGRAPHIC_DATA]? What do you know about them…" at bounding box center [571, 255] width 633 height 65
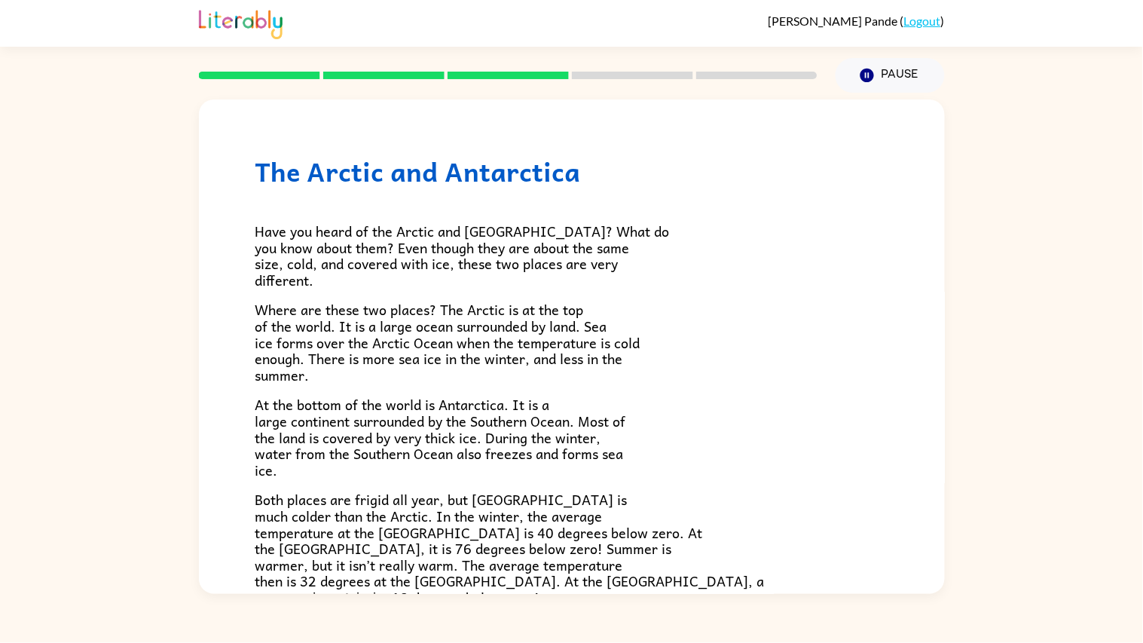
click at [824, 500] on p "Both places are frigid all year, but [GEOGRAPHIC_DATA] is much colder than the …" at bounding box center [571, 548] width 633 height 114
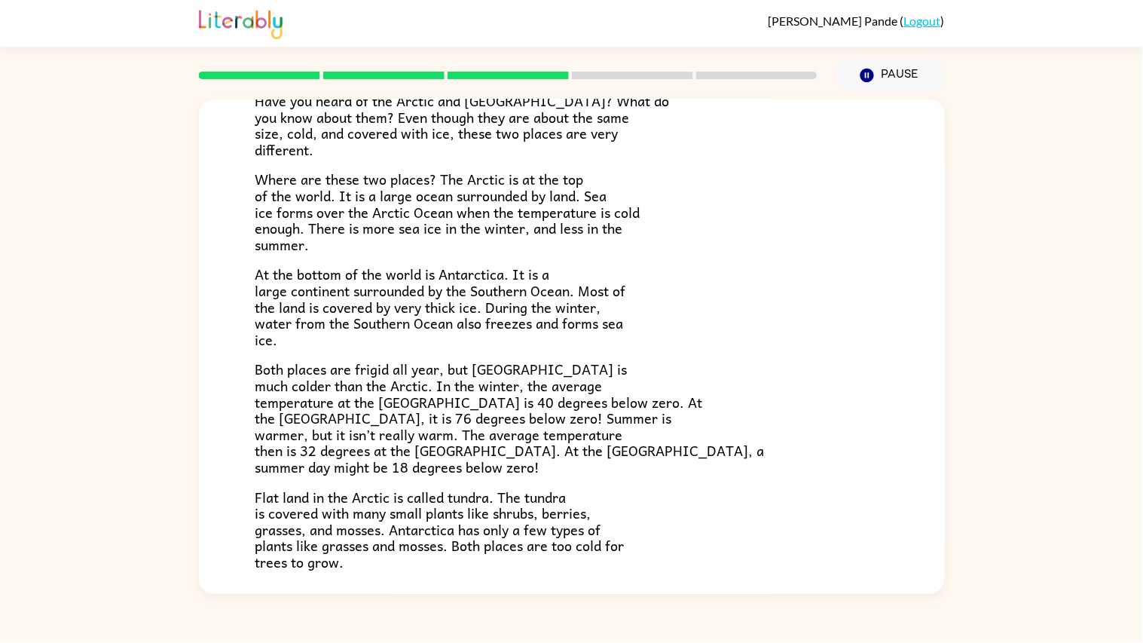
scroll to position [234, 0]
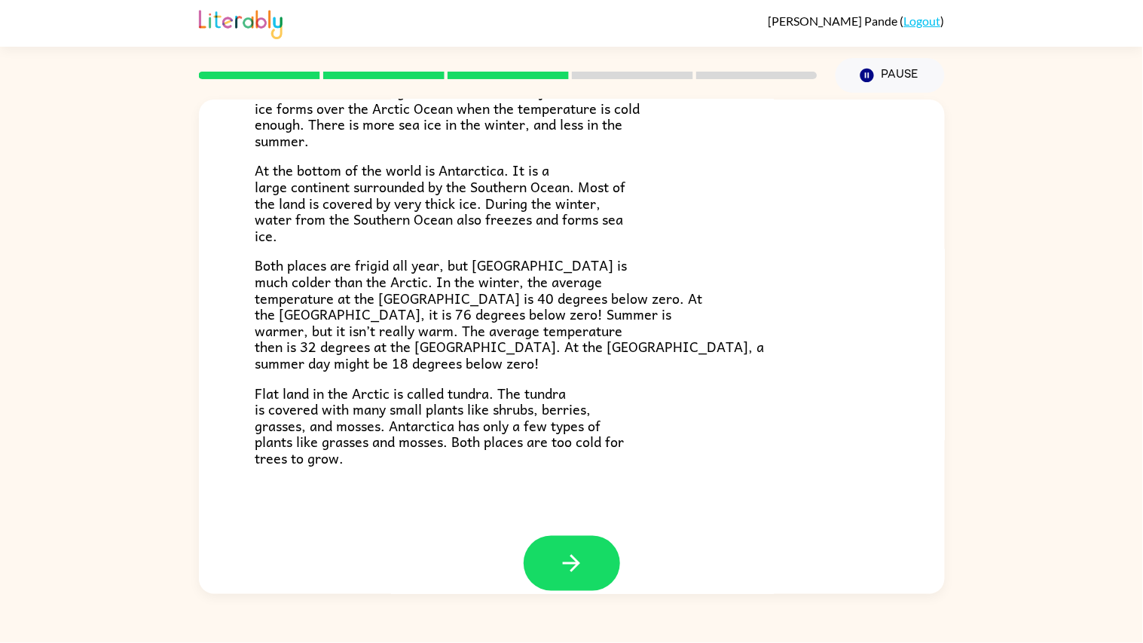
click at [586, 500] on div "The Arctic and [GEOGRAPHIC_DATA] Have you heard of the Arctic and [GEOGRAPHIC_D…" at bounding box center [572, 200] width 746 height 671
click at [589, 500] on button "button" at bounding box center [572, 563] width 96 height 55
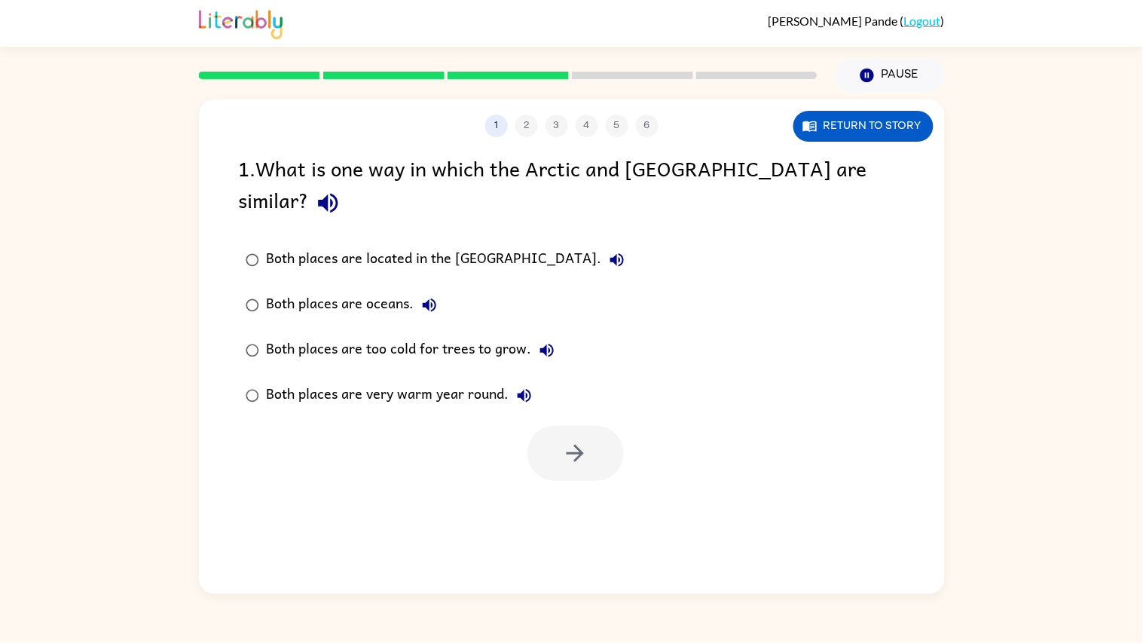
scroll to position [0, 0]
click at [307, 335] on div "Both places are too cold for trees to grow." at bounding box center [414, 350] width 295 height 30
click at [577, 439] on button "button" at bounding box center [576, 453] width 96 height 55
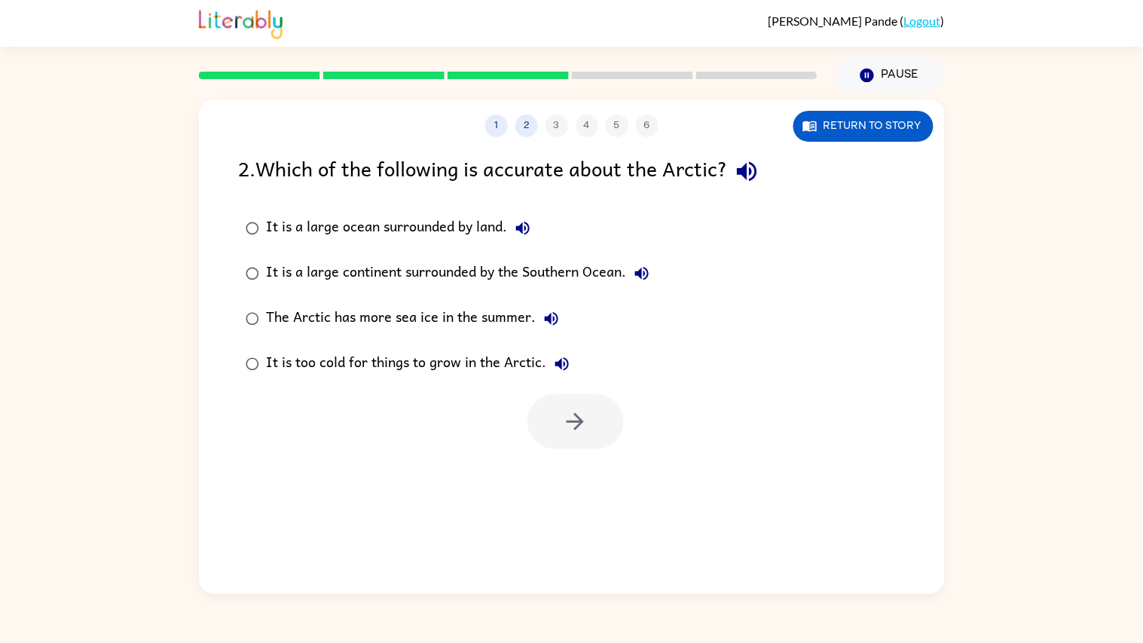
click at [412, 214] on div "It is a large ocean surrounded by land." at bounding box center [402, 228] width 271 height 30
click at [574, 401] on button "button" at bounding box center [576, 421] width 96 height 55
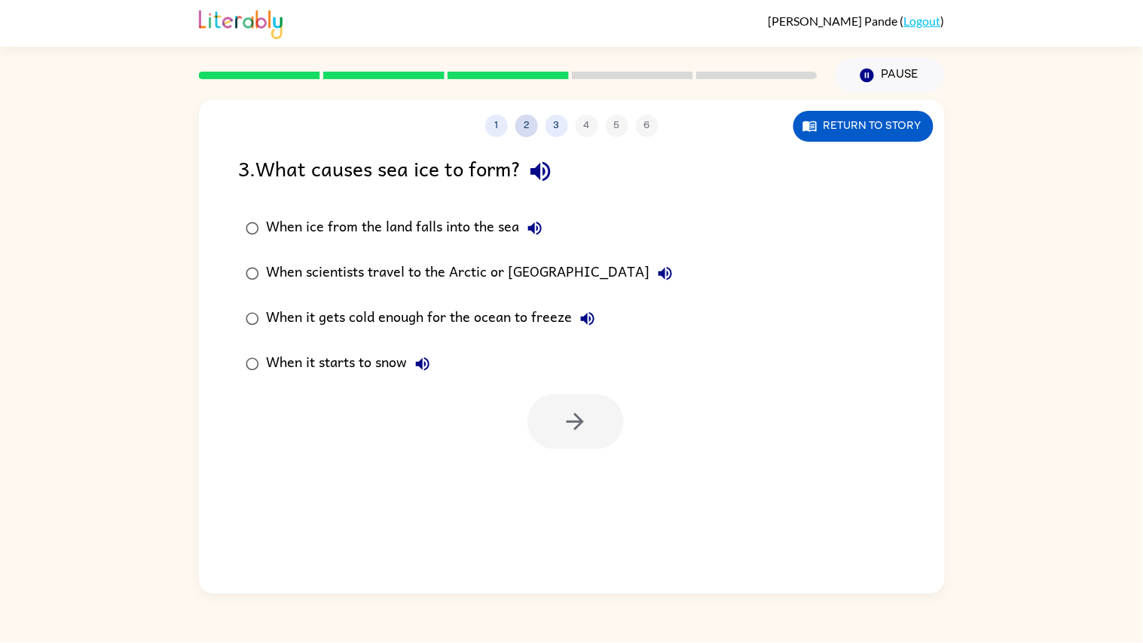
click at [537, 122] on button "2" at bounding box center [527, 126] width 23 height 23
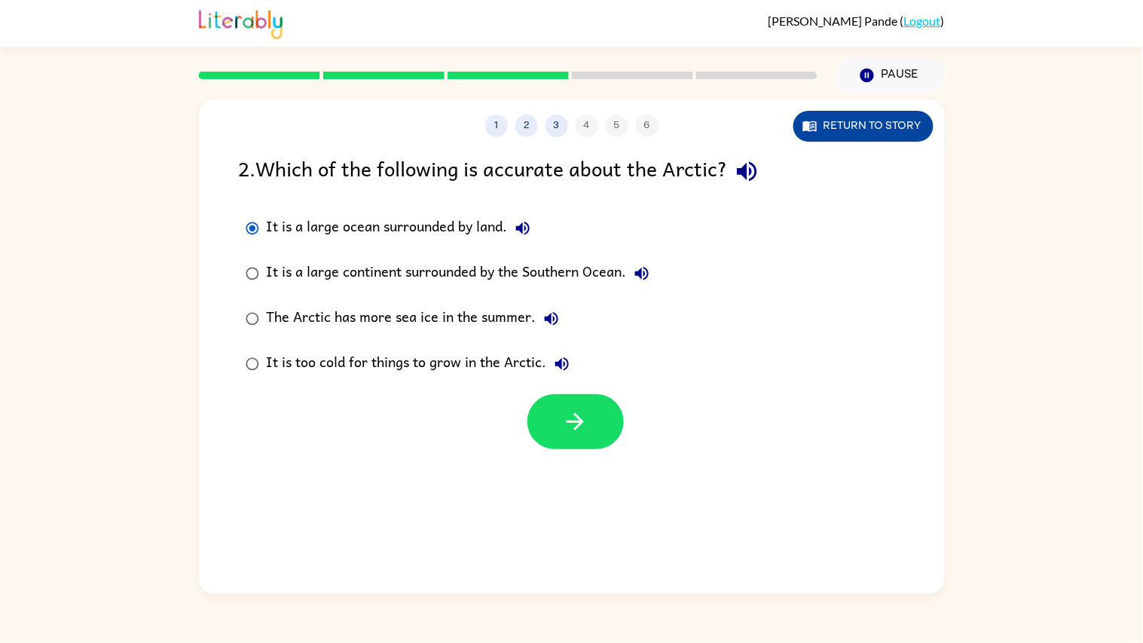
click at [903, 124] on button "Return to story" at bounding box center [864, 126] width 140 height 31
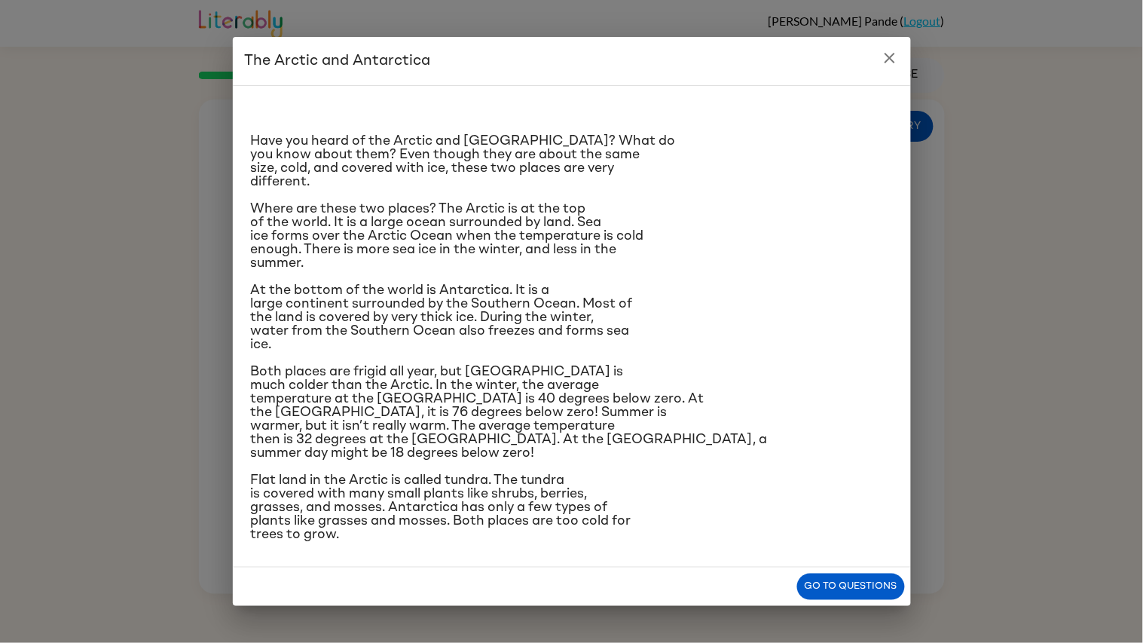
click at [884, 55] on icon "close" at bounding box center [890, 58] width 18 height 18
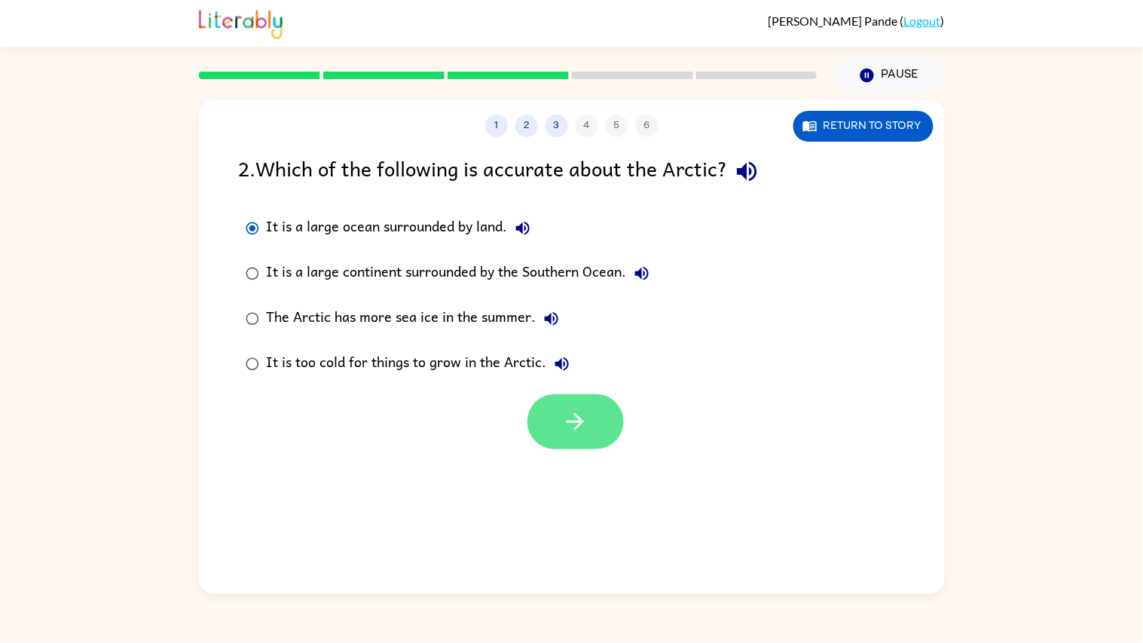
click at [562, 433] on icon "button" at bounding box center [575, 421] width 26 height 26
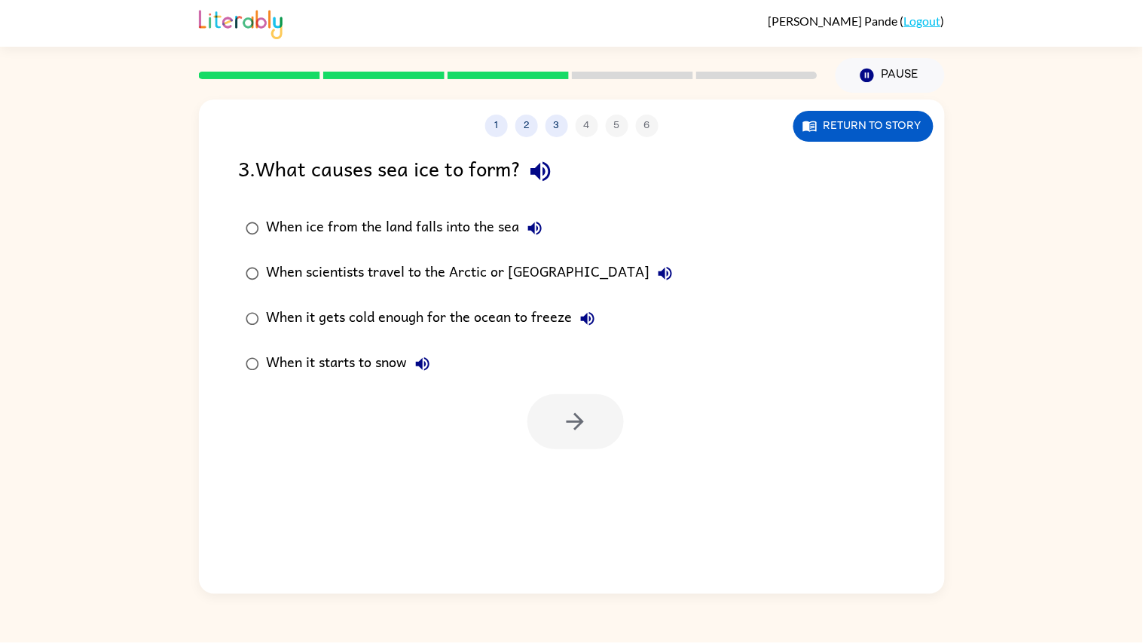
click at [588, 127] on div "1 2 3 4 5 6" at bounding box center [572, 126] width 746 height 23
click at [606, 136] on div "1 2 3 4 5 6" at bounding box center [572, 126] width 746 height 23
click at [870, 138] on button "Return to story" at bounding box center [864, 126] width 140 height 31
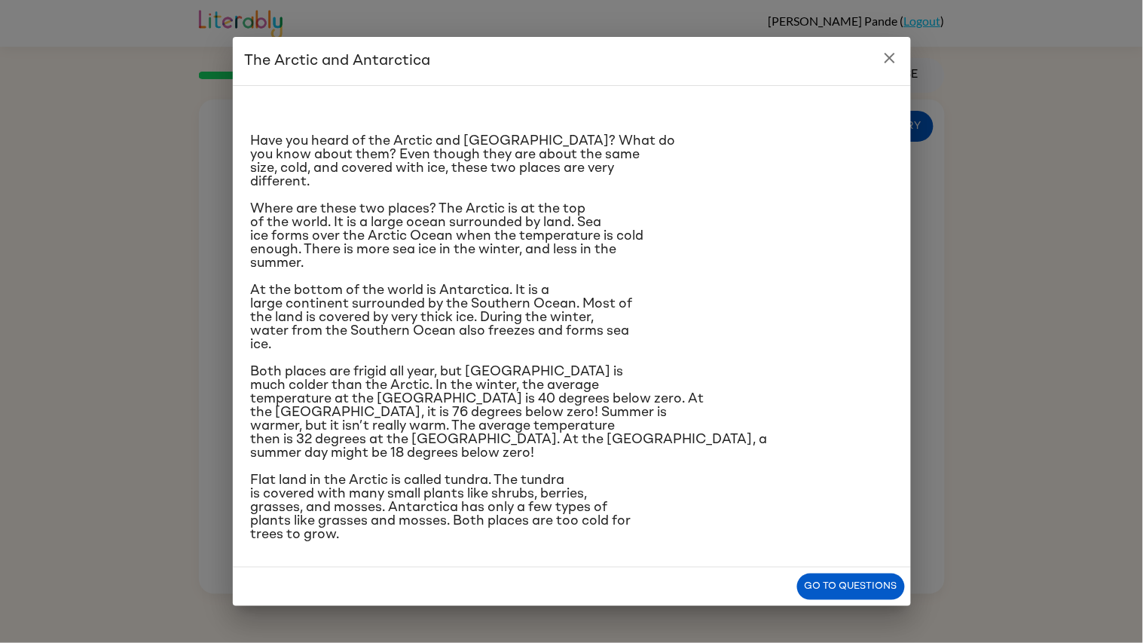
click at [886, 60] on icon "close" at bounding box center [890, 58] width 18 height 18
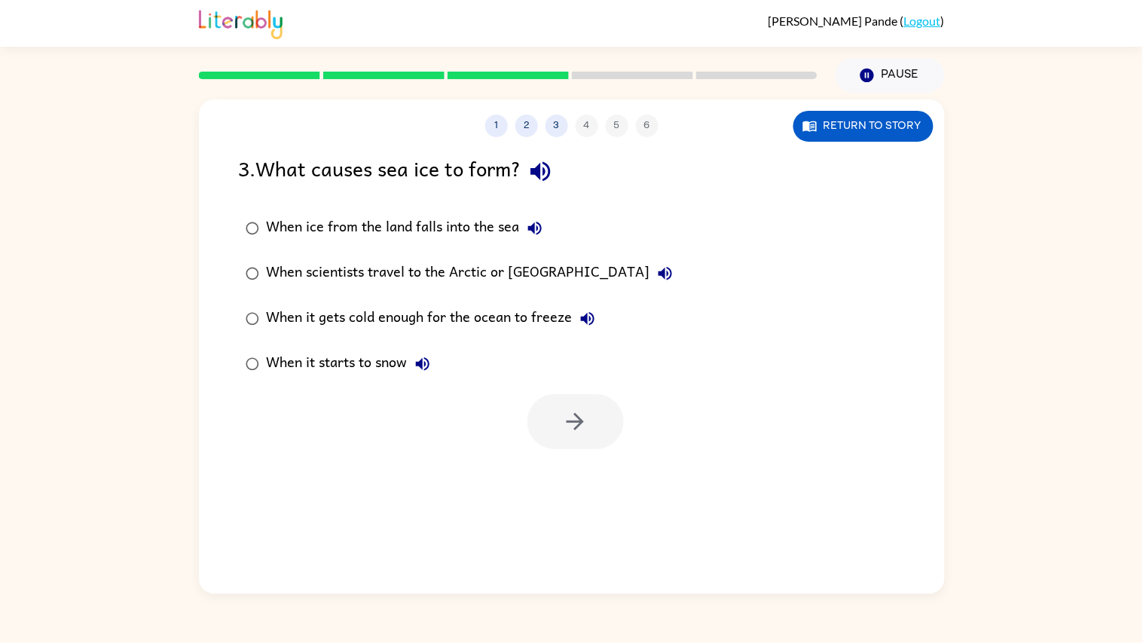
click at [546, 314] on div "When it gets cold enough for the ocean to freeze" at bounding box center [435, 319] width 336 height 30
click at [591, 397] on button "button" at bounding box center [576, 421] width 96 height 55
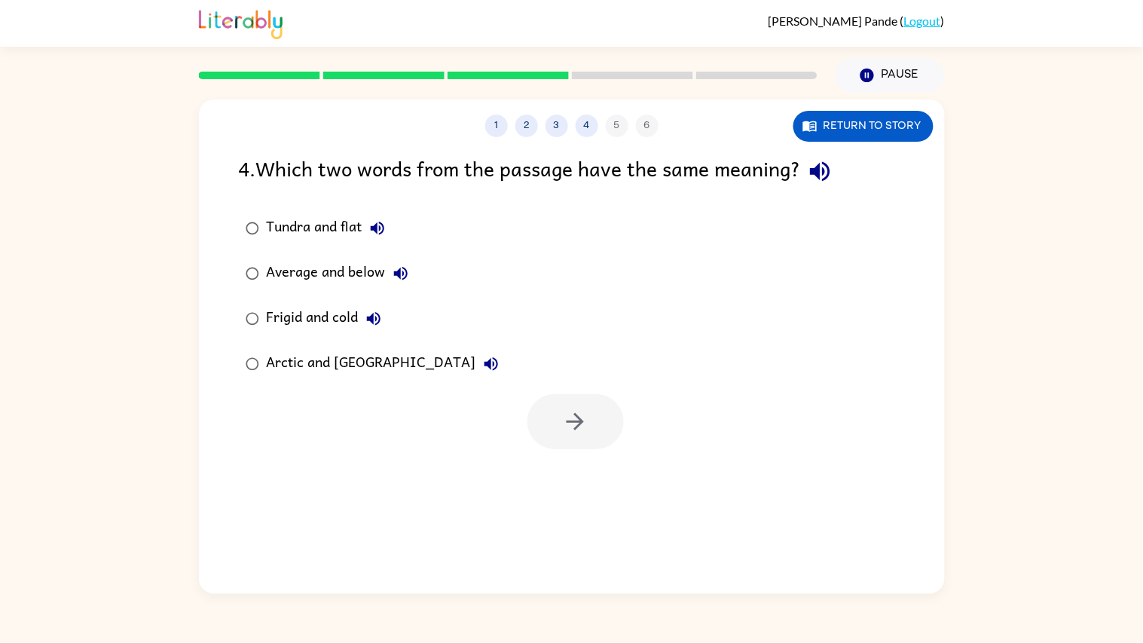
click at [350, 320] on div "Frigid and cold" at bounding box center [328, 319] width 122 height 30
click at [613, 412] on button "button" at bounding box center [576, 421] width 96 height 55
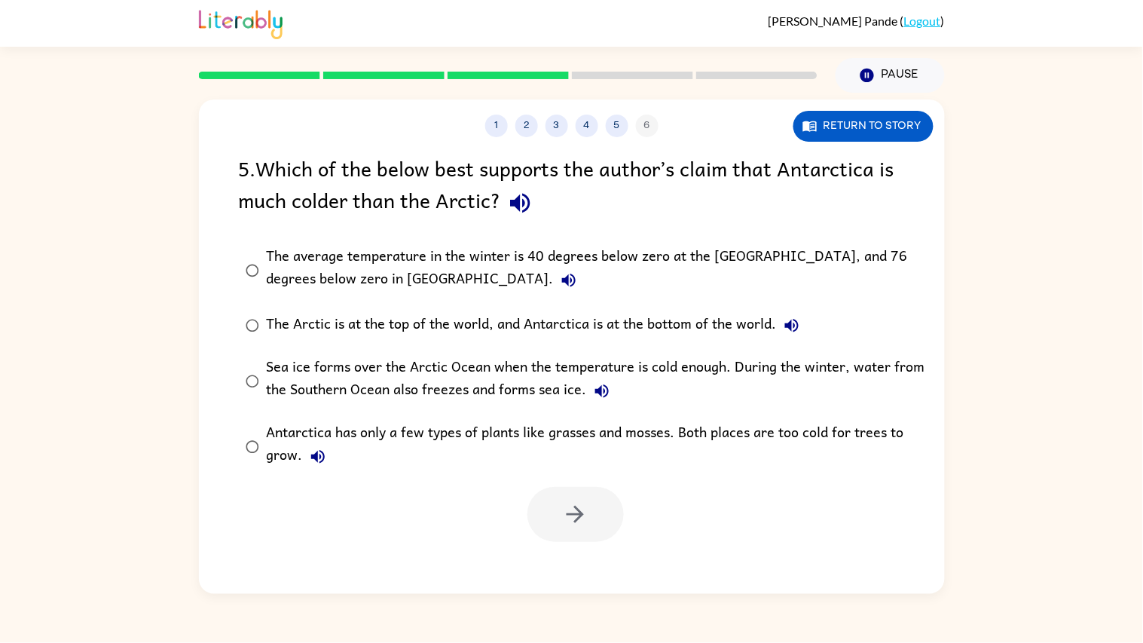
click at [320, 276] on div "The average temperature in the winter is 40 degrees below zero at the [GEOGRAPH…" at bounding box center [596, 270] width 659 height 50
click at [579, 500] on icon "button" at bounding box center [575, 514] width 17 height 17
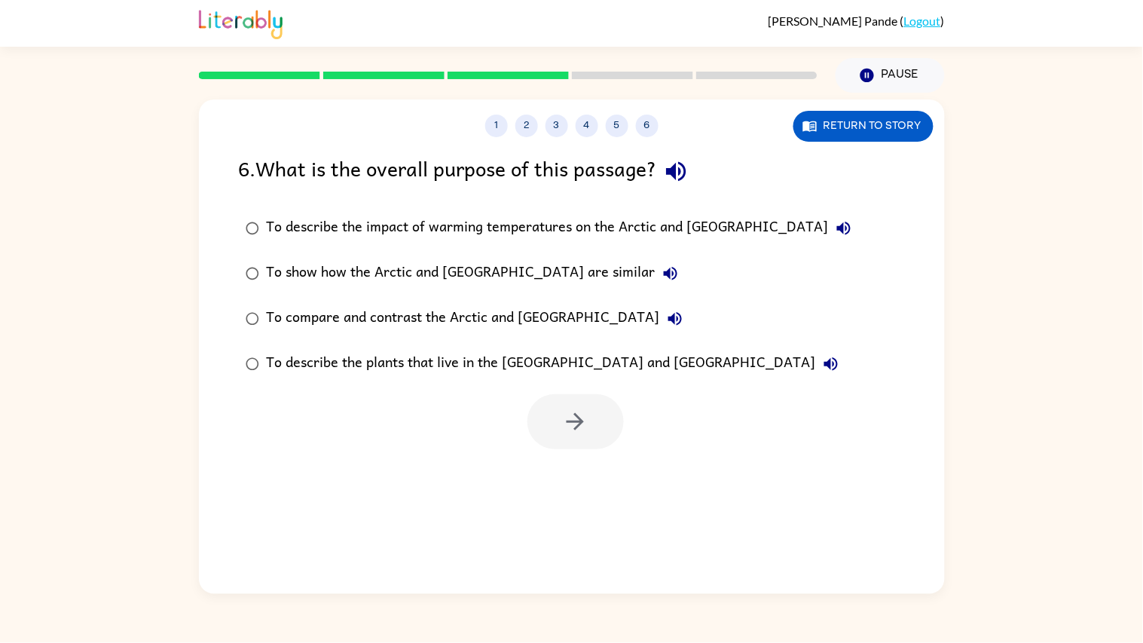
click at [524, 213] on label "To describe the impact of warming temperatures on the Arctic and [GEOGRAPHIC_DA…" at bounding box center [549, 228] width 636 height 45
click at [524, 301] on label "To compare and contrast the Arctic and [GEOGRAPHIC_DATA]" at bounding box center [549, 318] width 636 height 45
click at [573, 410] on icon "button" at bounding box center [575, 421] width 26 height 26
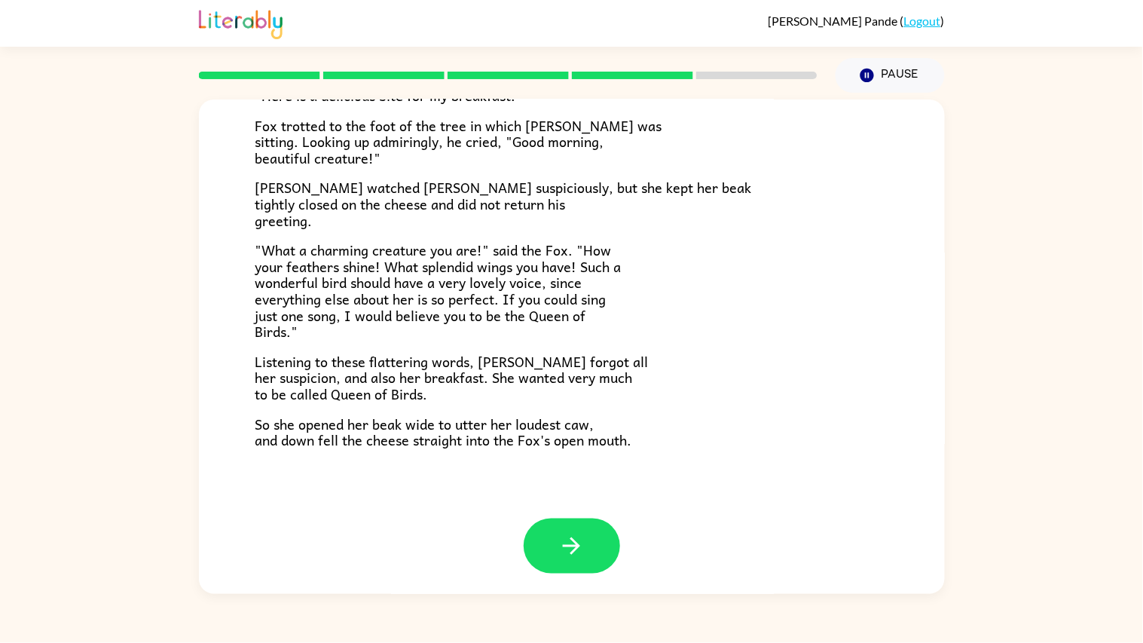
scroll to position [231, 0]
click at [590, 500] on button "button" at bounding box center [572, 545] width 96 height 55
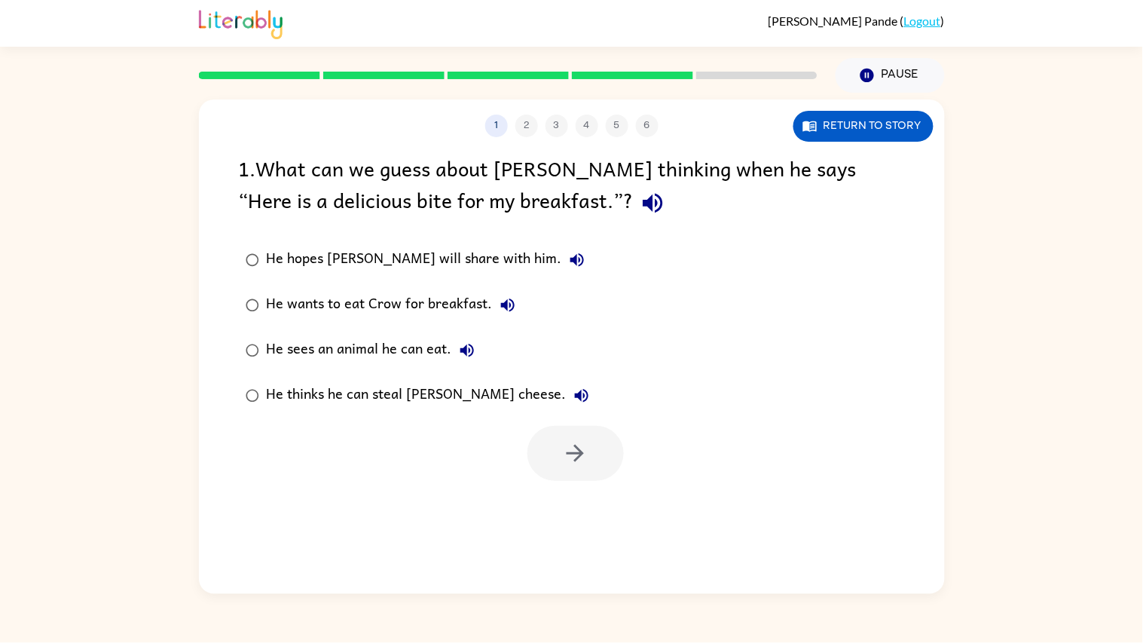
scroll to position [0, 0]
click at [403, 413] on label "He thinks he can steal [PERSON_NAME] cheese." at bounding box center [418, 395] width 374 height 45
click at [416, 398] on div "He thinks he can steal [PERSON_NAME] cheese." at bounding box center [432, 396] width 330 height 30
click at [580, 455] on icon "button" at bounding box center [575, 453] width 17 height 17
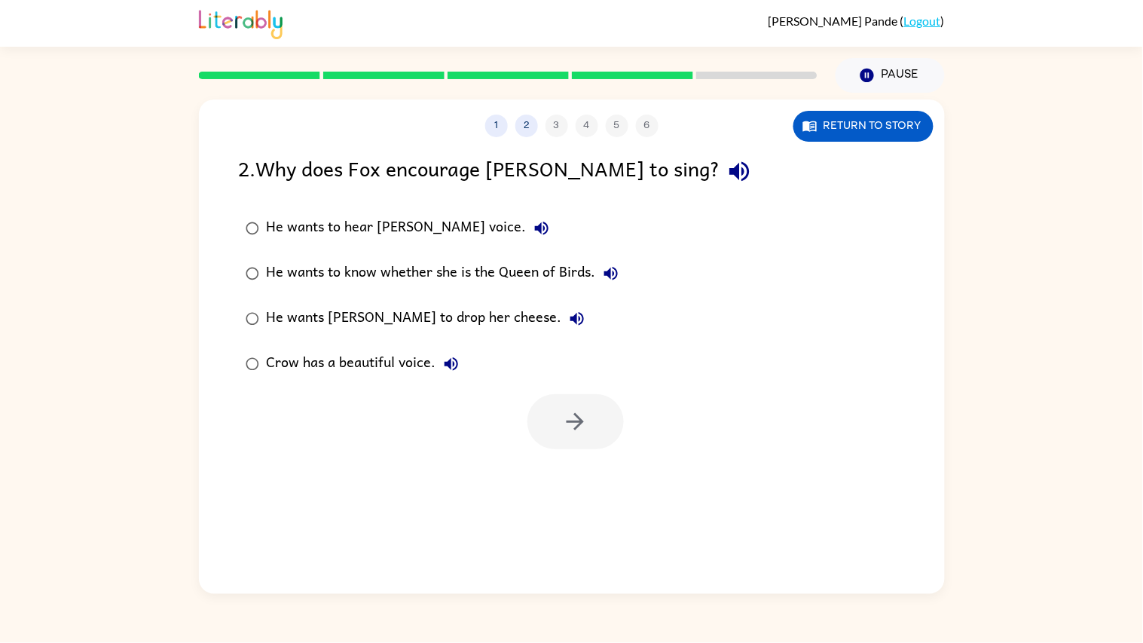
click at [288, 311] on div "He wants [PERSON_NAME] to drop her cheese." at bounding box center [430, 319] width 326 height 30
click at [570, 445] on button "button" at bounding box center [576, 421] width 96 height 55
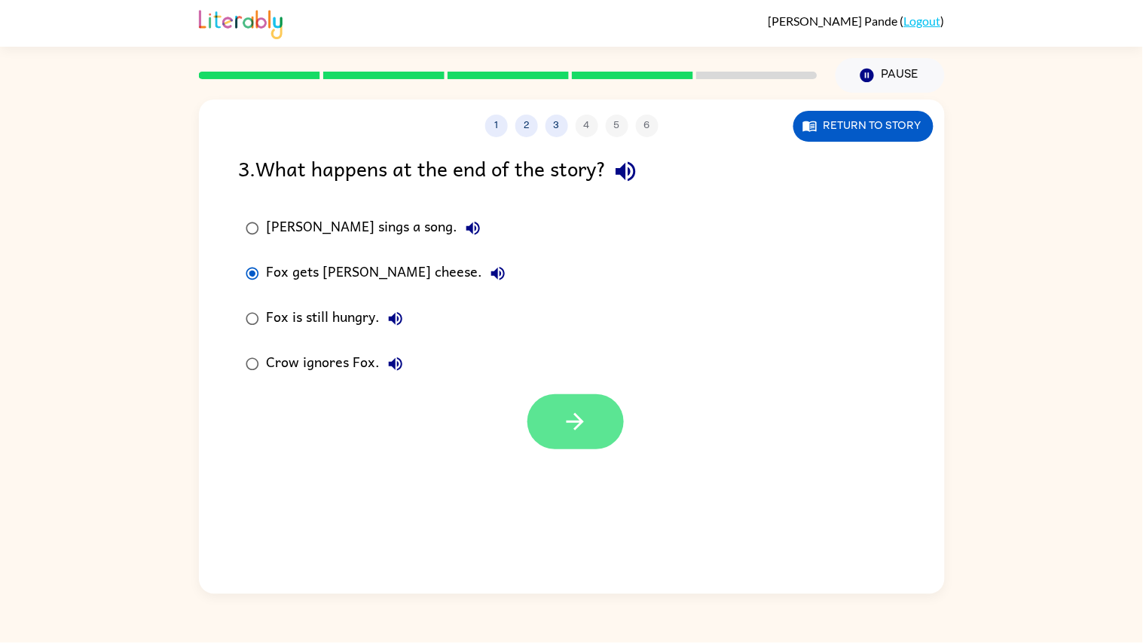
click at [552, 430] on button "button" at bounding box center [576, 421] width 96 height 55
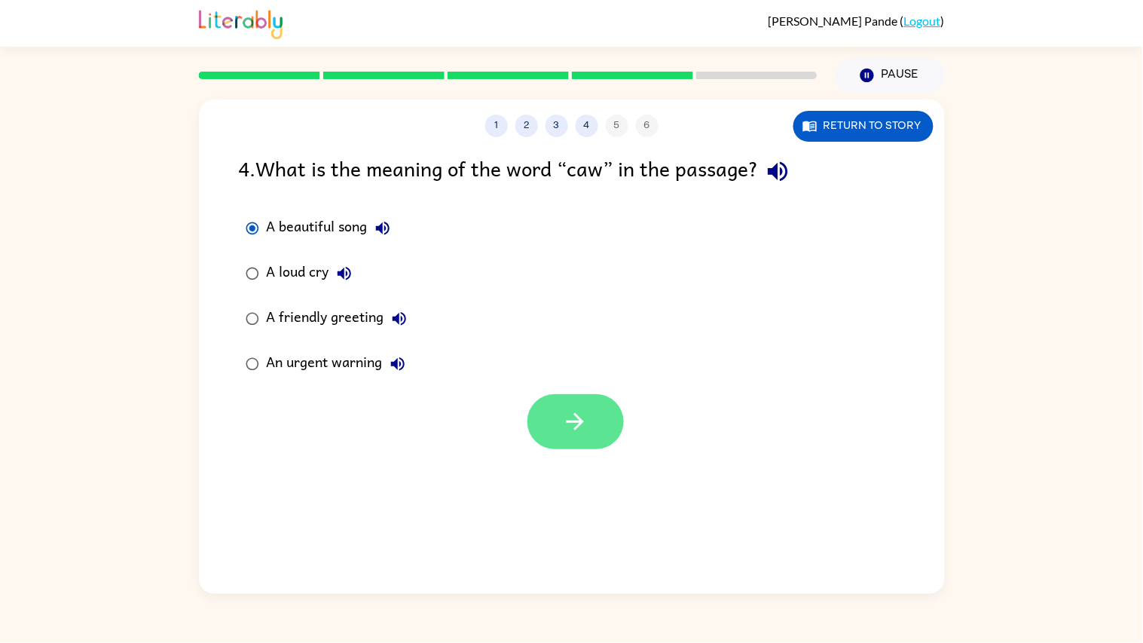
click at [593, 431] on button "button" at bounding box center [576, 421] width 96 height 55
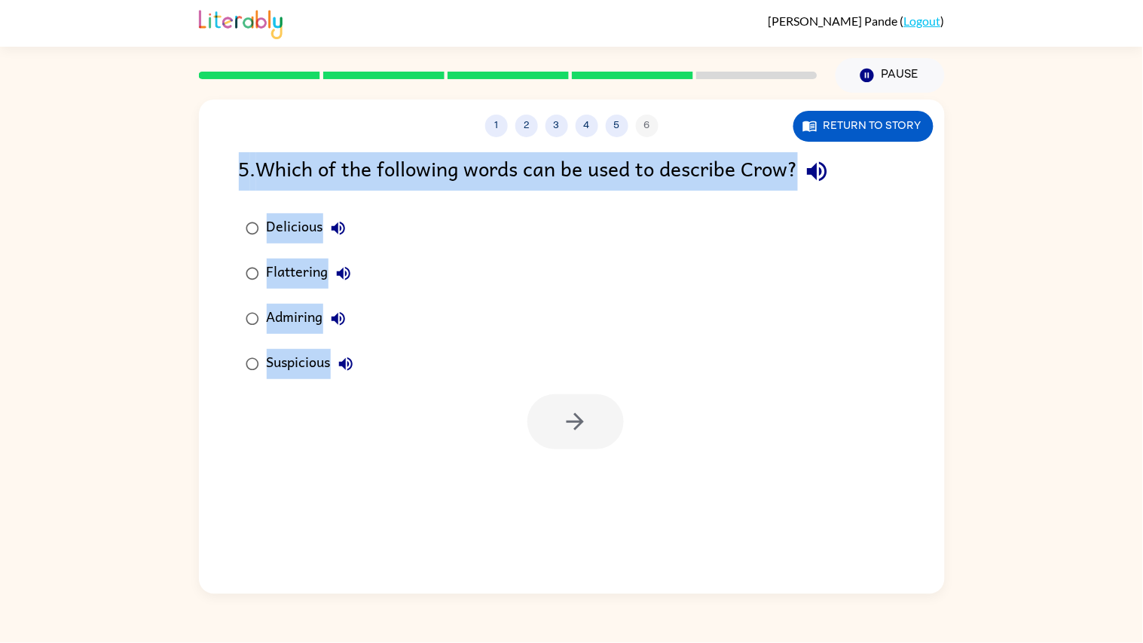
copy div "5 . Which of the following words can be used to describe Crow? Delicious Flatte…"
click at [453, 350] on div "Delicious Flattering Admiring Suspicious" at bounding box center [592, 296] width 706 height 181
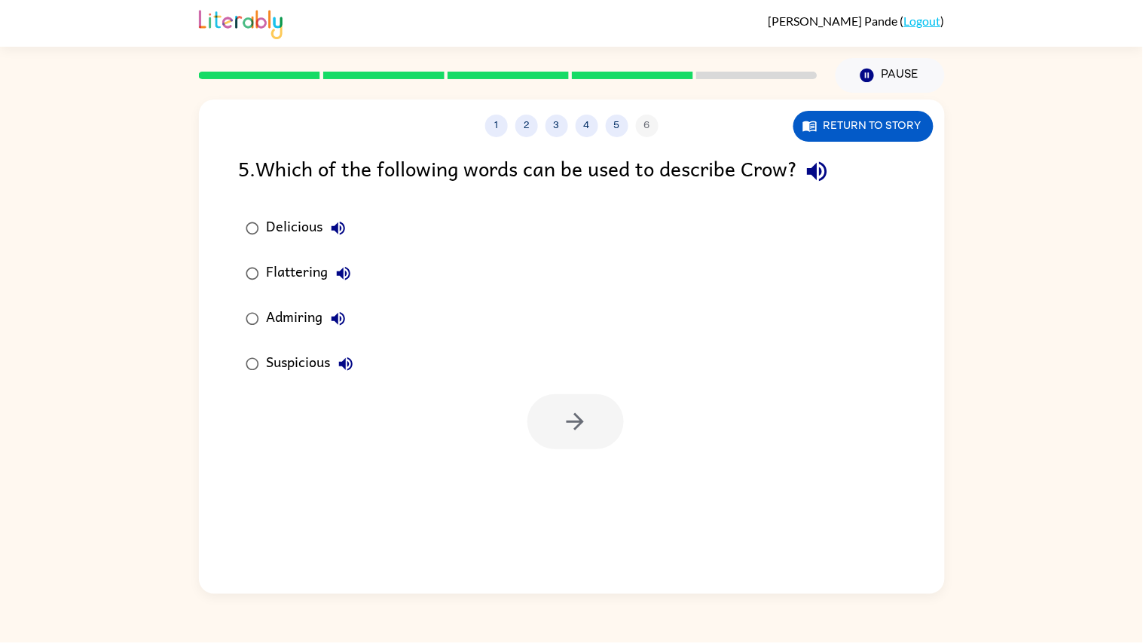
click at [442, 341] on div "Delicious Flattering Admiring Suspicious" at bounding box center [592, 296] width 706 height 181
click at [465, 363] on div "Delicious Flattering Admiring Suspicious" at bounding box center [592, 296] width 706 height 181
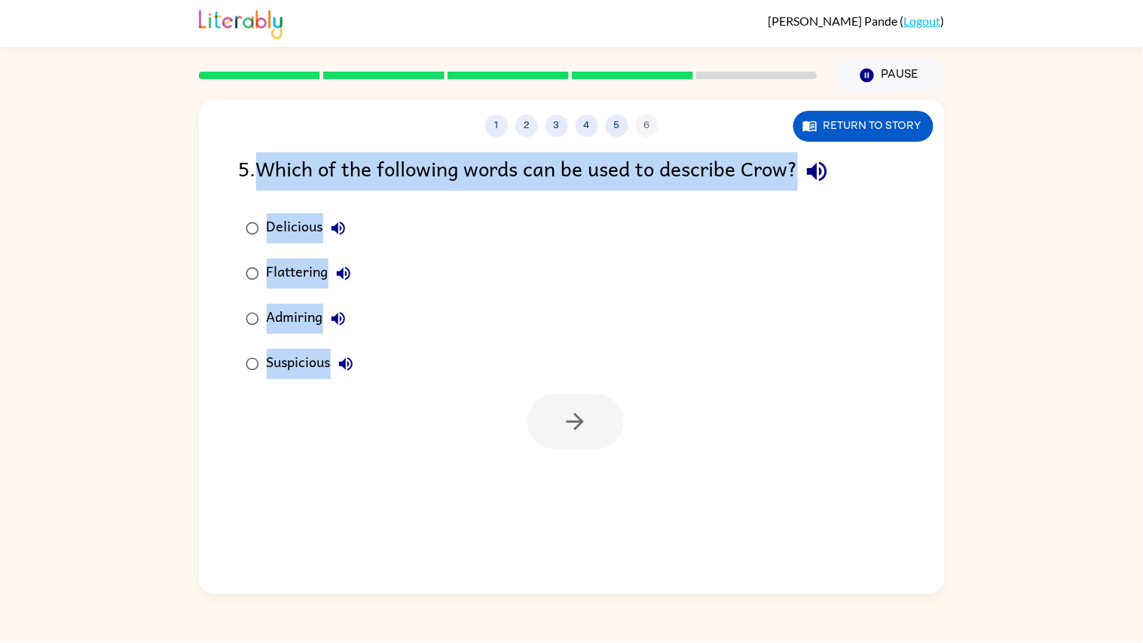
drag, startPoint x: 266, startPoint y: 165, endPoint x: 745, endPoint y: 421, distance: 543.5
click at [745, 421] on div "5 . Which of the following words can be used to describe Crow? Delicious Flatte…" at bounding box center [572, 300] width 746 height 297
click at [304, 386] on label "Suspicious" at bounding box center [300, 363] width 138 height 45
click at [287, 364] on div "Suspicious" at bounding box center [314, 364] width 94 height 30
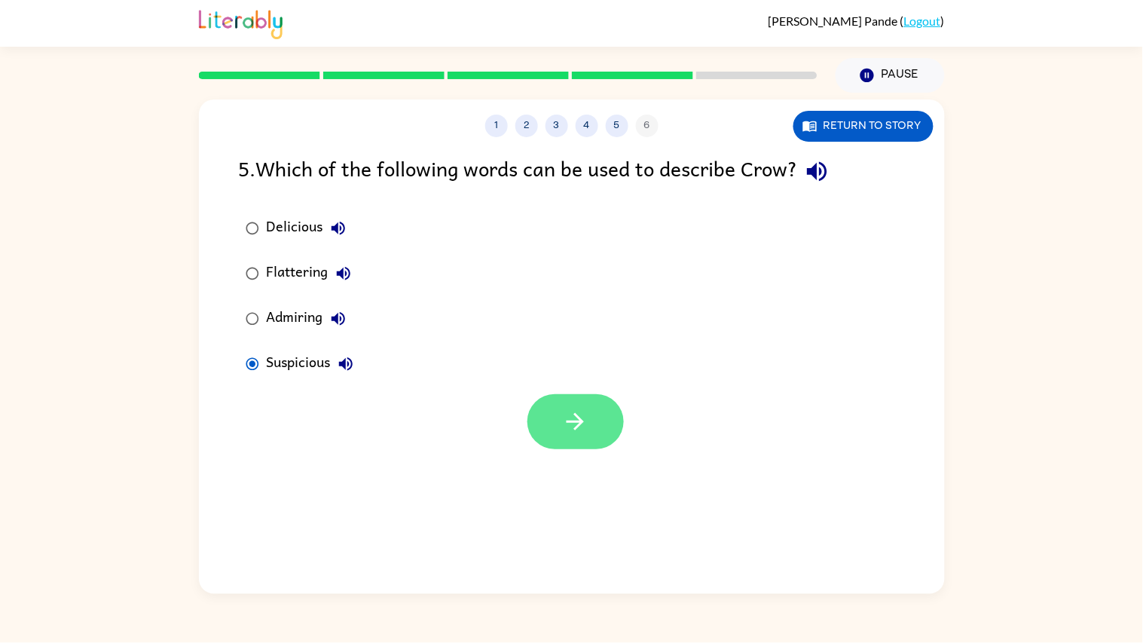
click at [570, 411] on icon "button" at bounding box center [575, 421] width 26 height 26
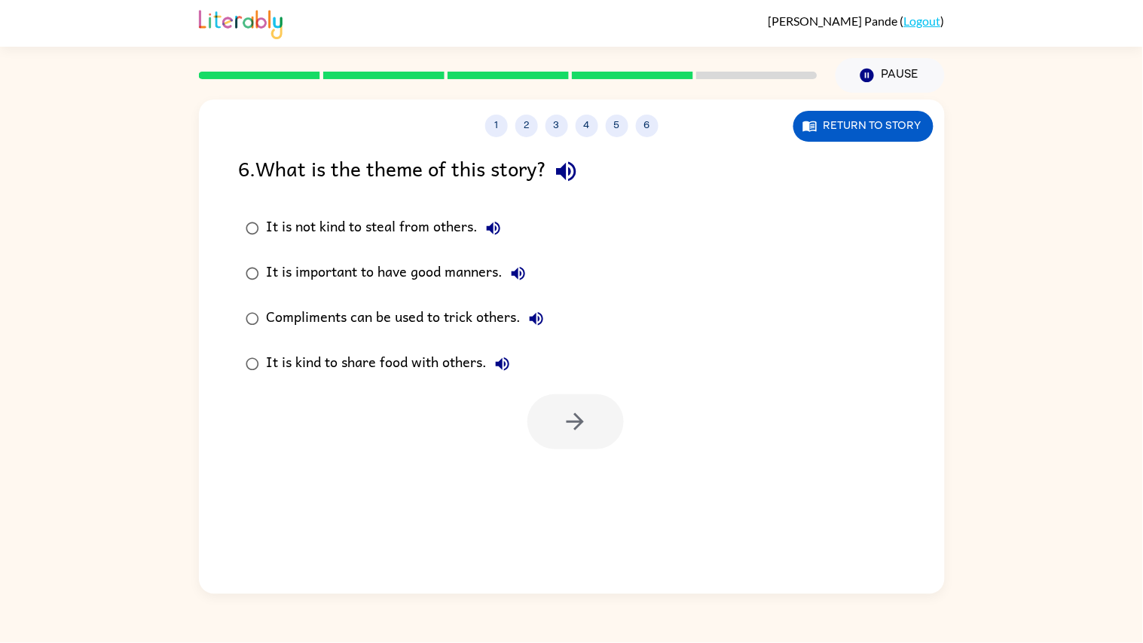
click at [415, 275] on div "It is important to have good manners." at bounding box center [400, 274] width 267 height 30
click at [564, 401] on button "button" at bounding box center [576, 421] width 96 height 55
